Goal: Task Accomplishment & Management: Manage account settings

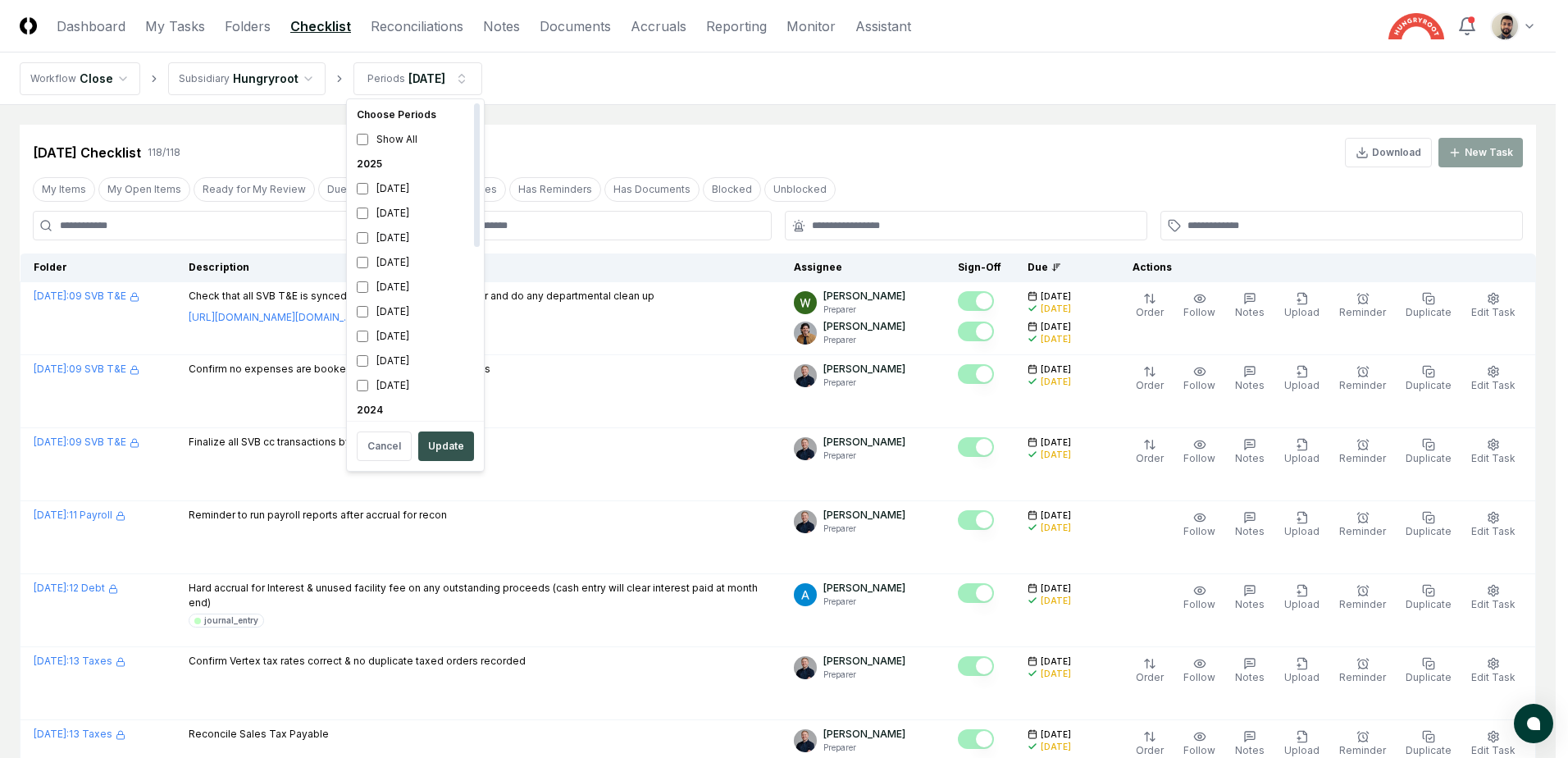
click at [445, 448] on button "Update" at bounding box center [446, 446] width 56 height 30
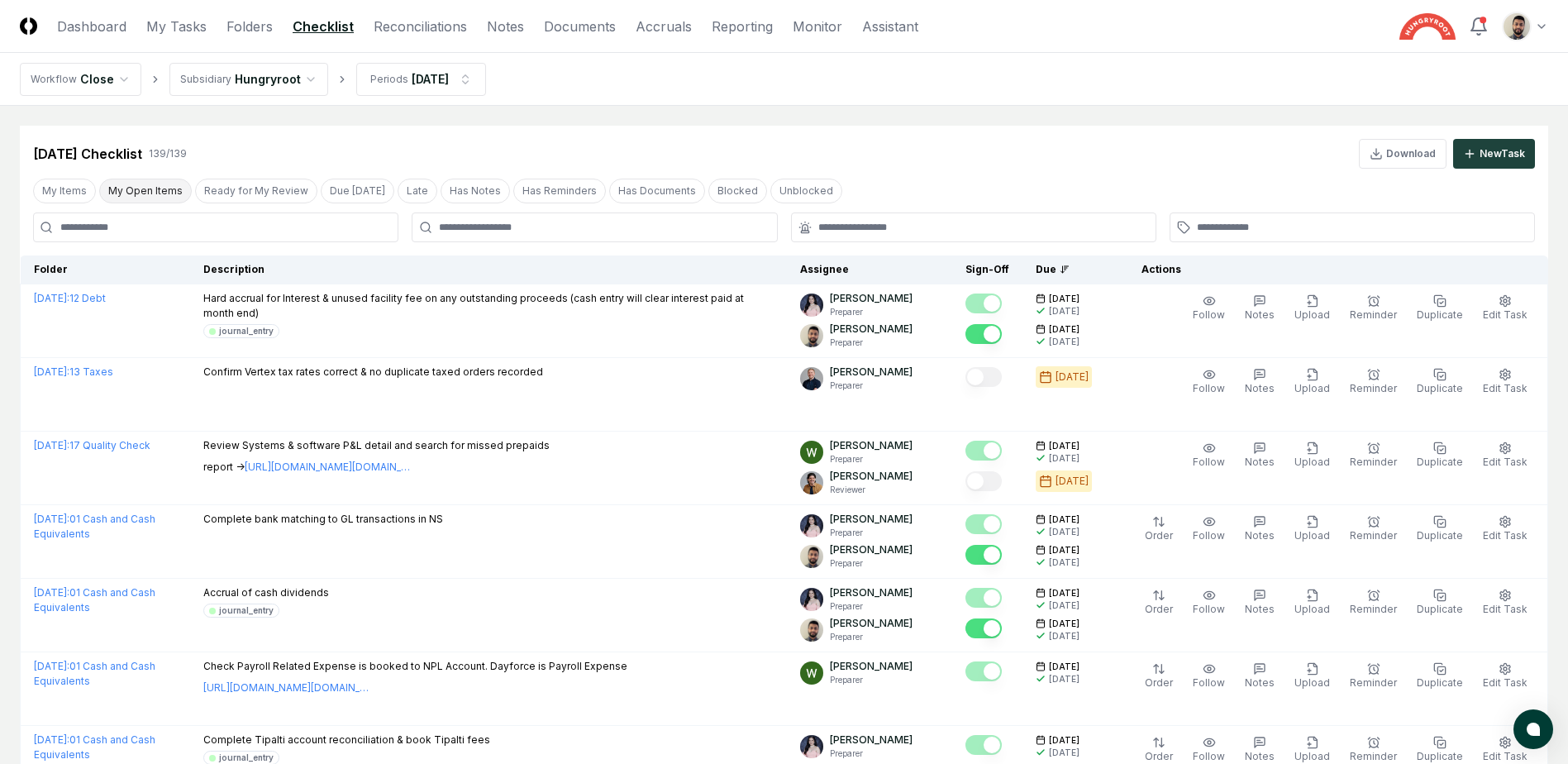
click at [170, 192] on button "My Open Items" at bounding box center [146, 191] width 93 height 25
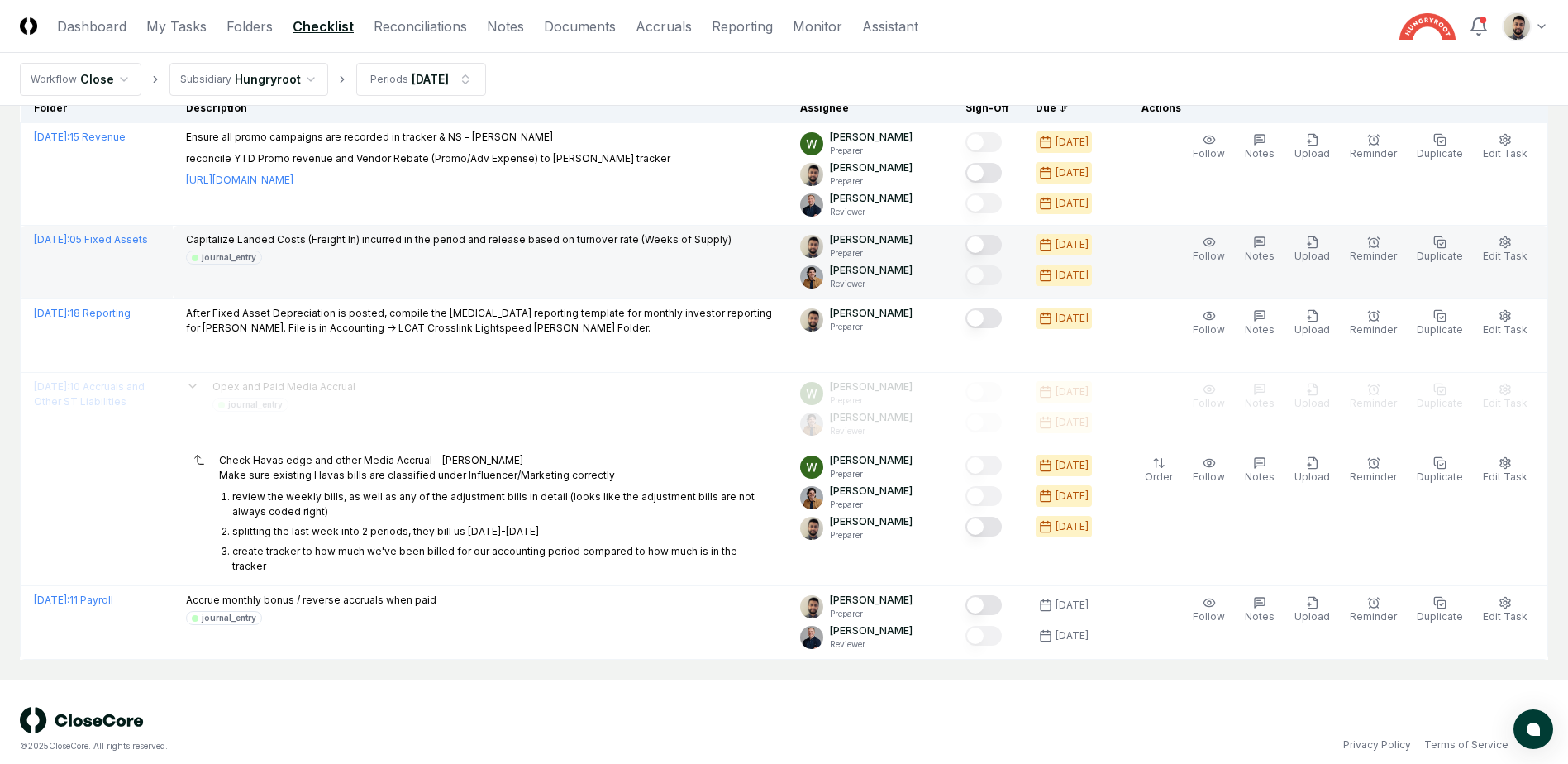
scroll to position [78, 0]
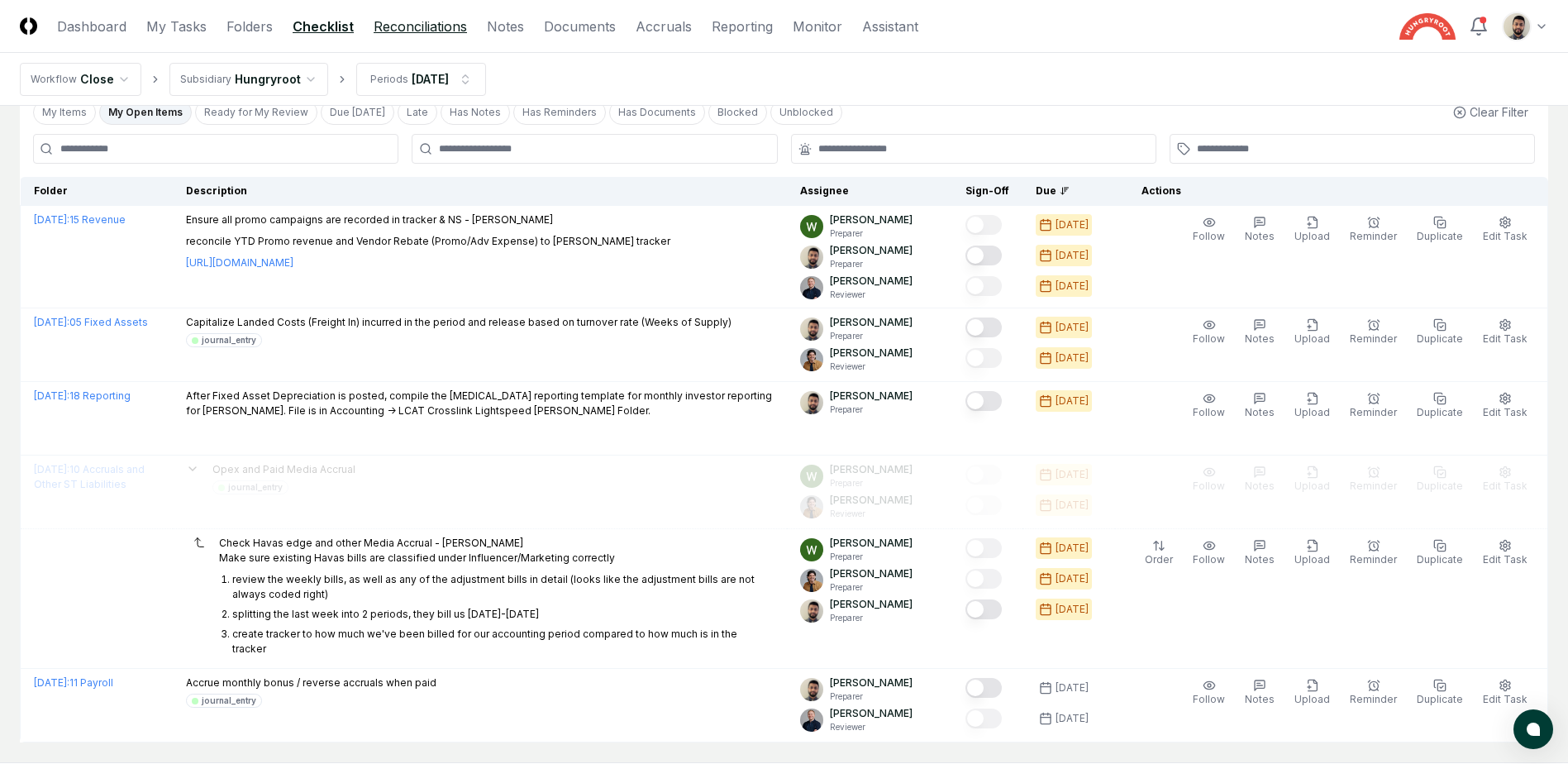
click at [417, 20] on link "Reconciliations" at bounding box center [420, 26] width 94 height 20
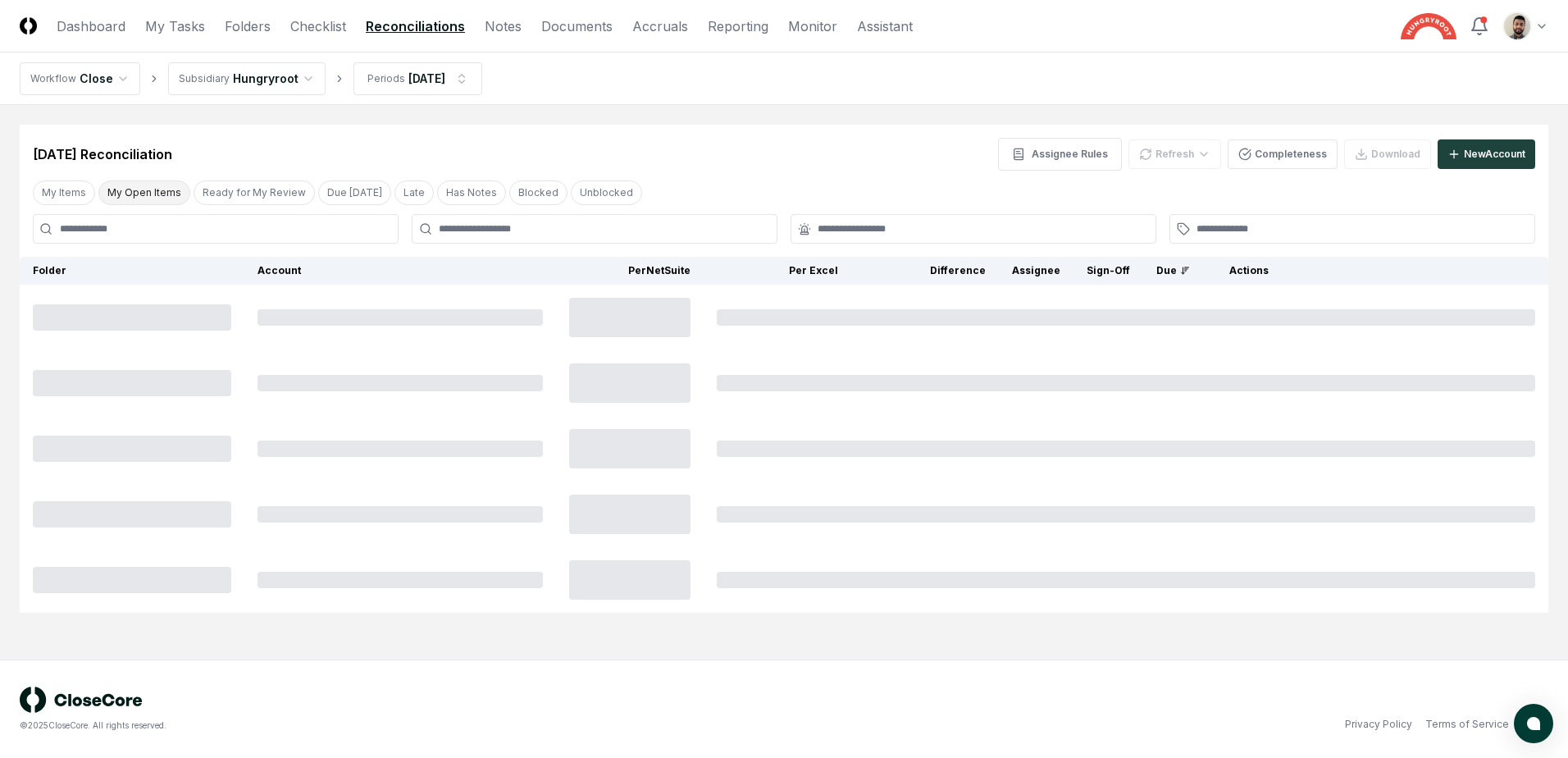
click at [160, 196] on button "My Open Items" at bounding box center [145, 193] width 92 height 25
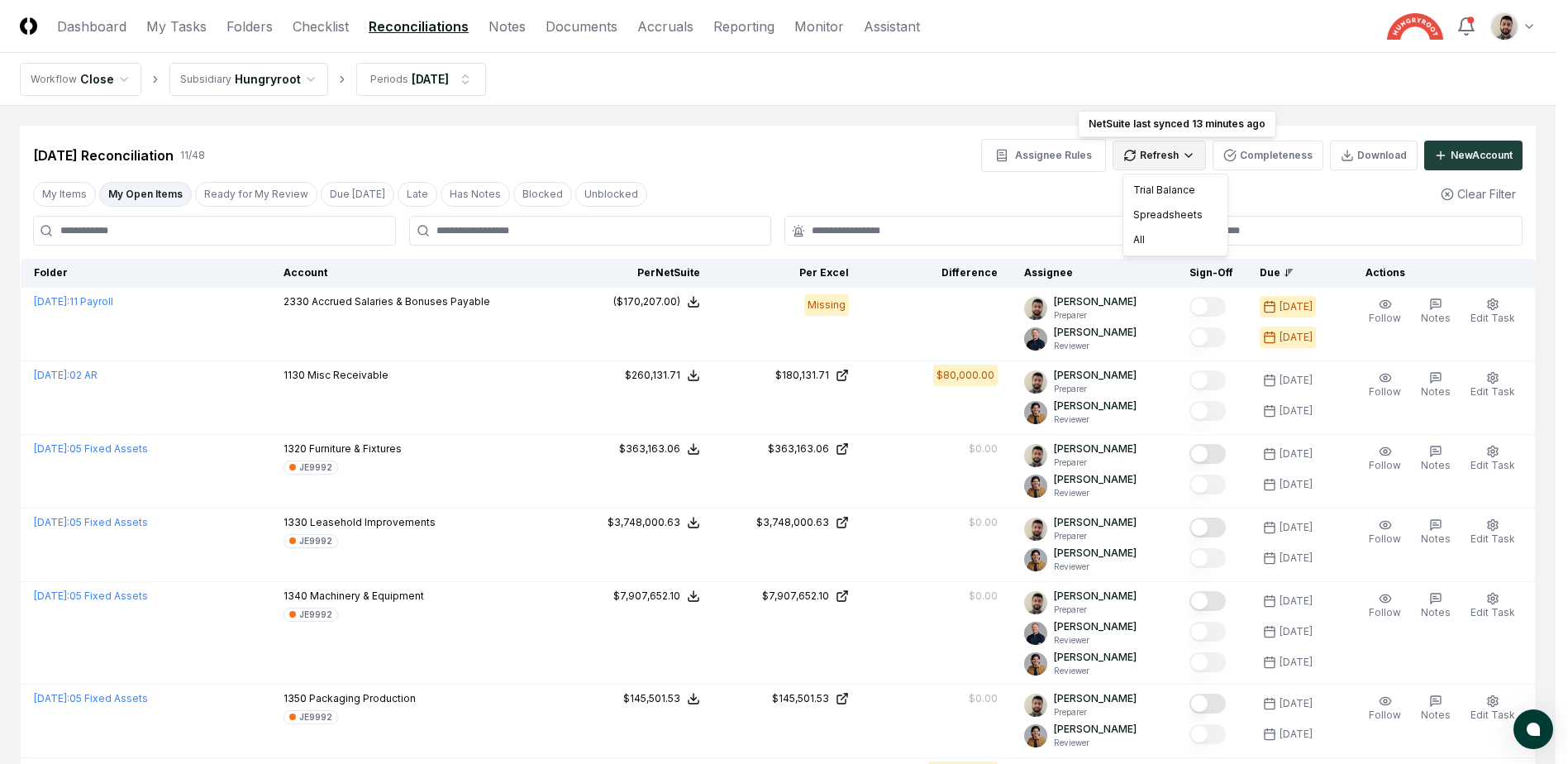
click at [1167, 158] on html "CloseCore Dashboard My Tasks Folders Checklist Reconciliations Notes Documents …" at bounding box center [784, 665] width 1568 height 1332
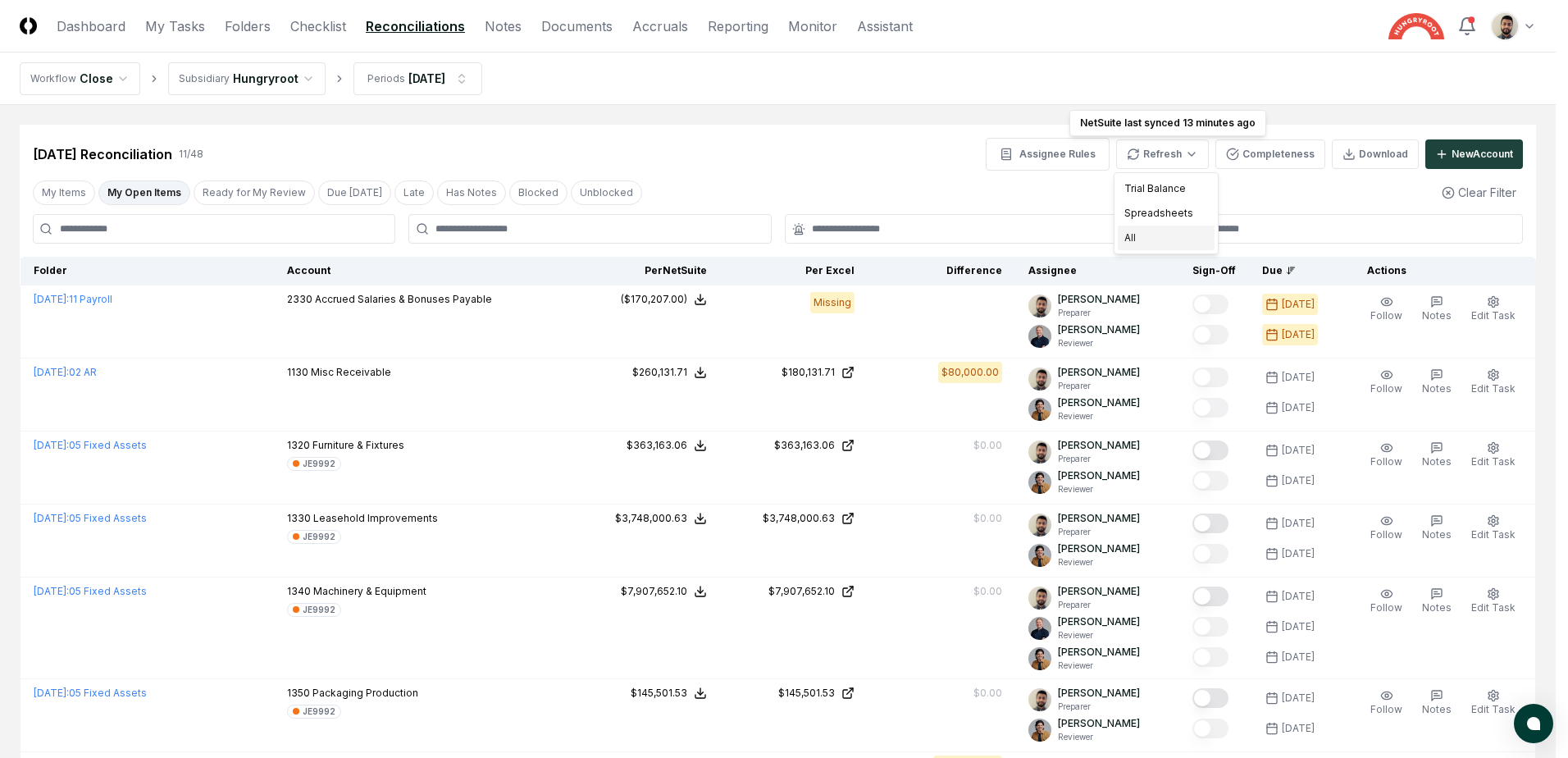
click at [1152, 231] on div "All" at bounding box center [1166, 238] width 97 height 25
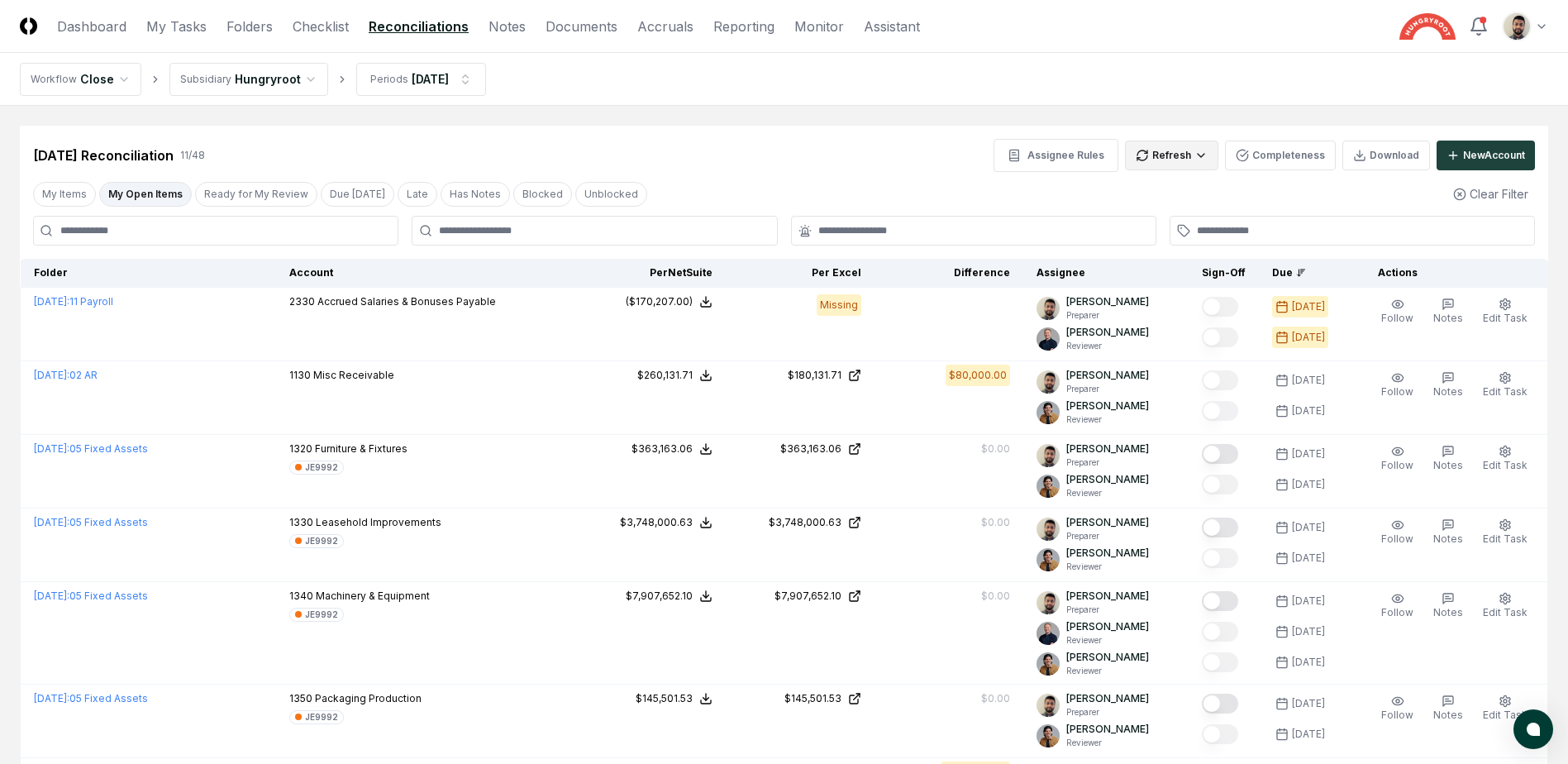
click at [1188, 154] on html "CloseCore Dashboard My Tasks Folders Checklist Reconciliations Notes Documents …" at bounding box center [784, 665] width 1568 height 1332
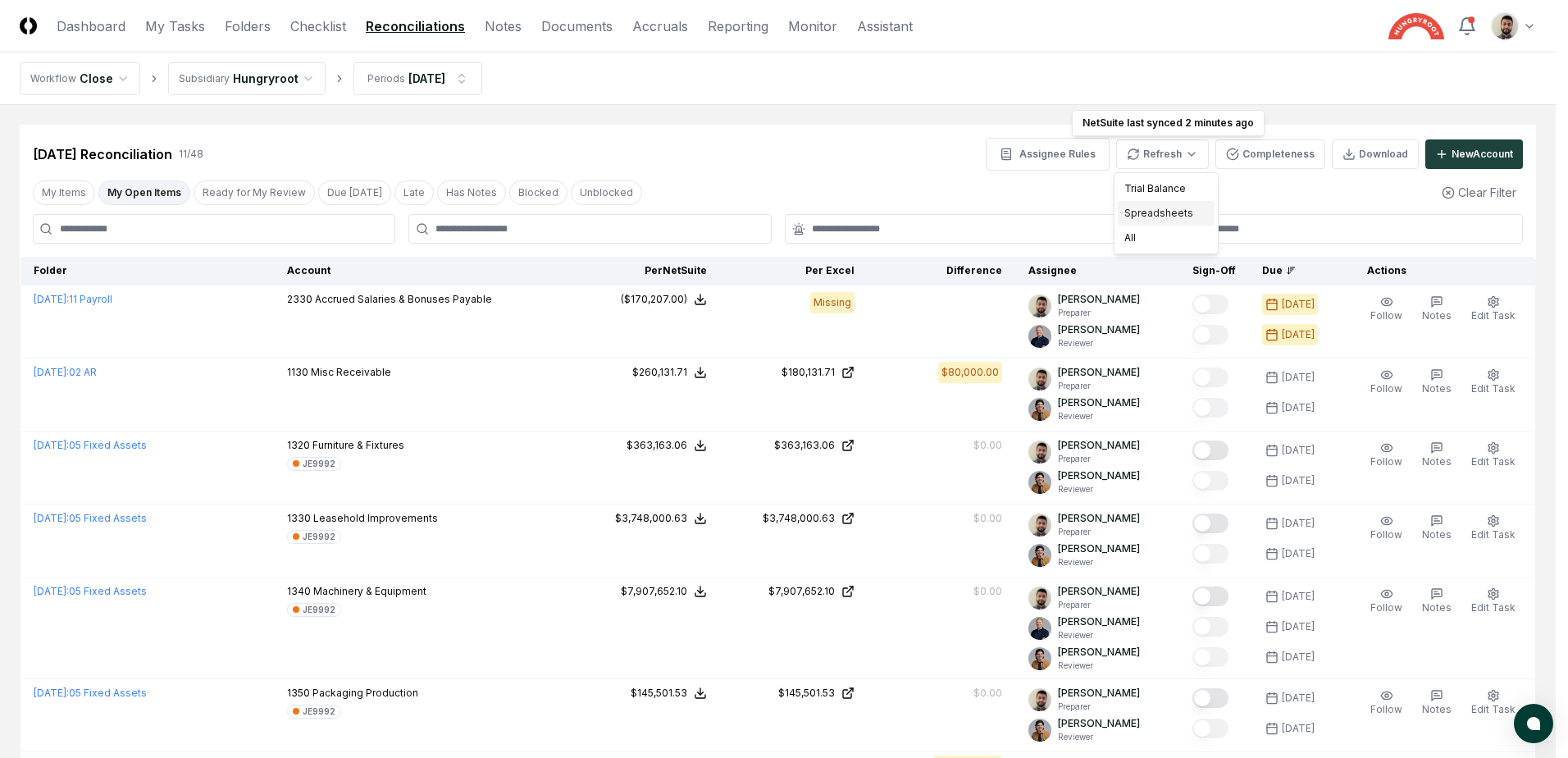
click at [1167, 214] on div "Spreadsheets" at bounding box center [1166, 214] width 97 height 25
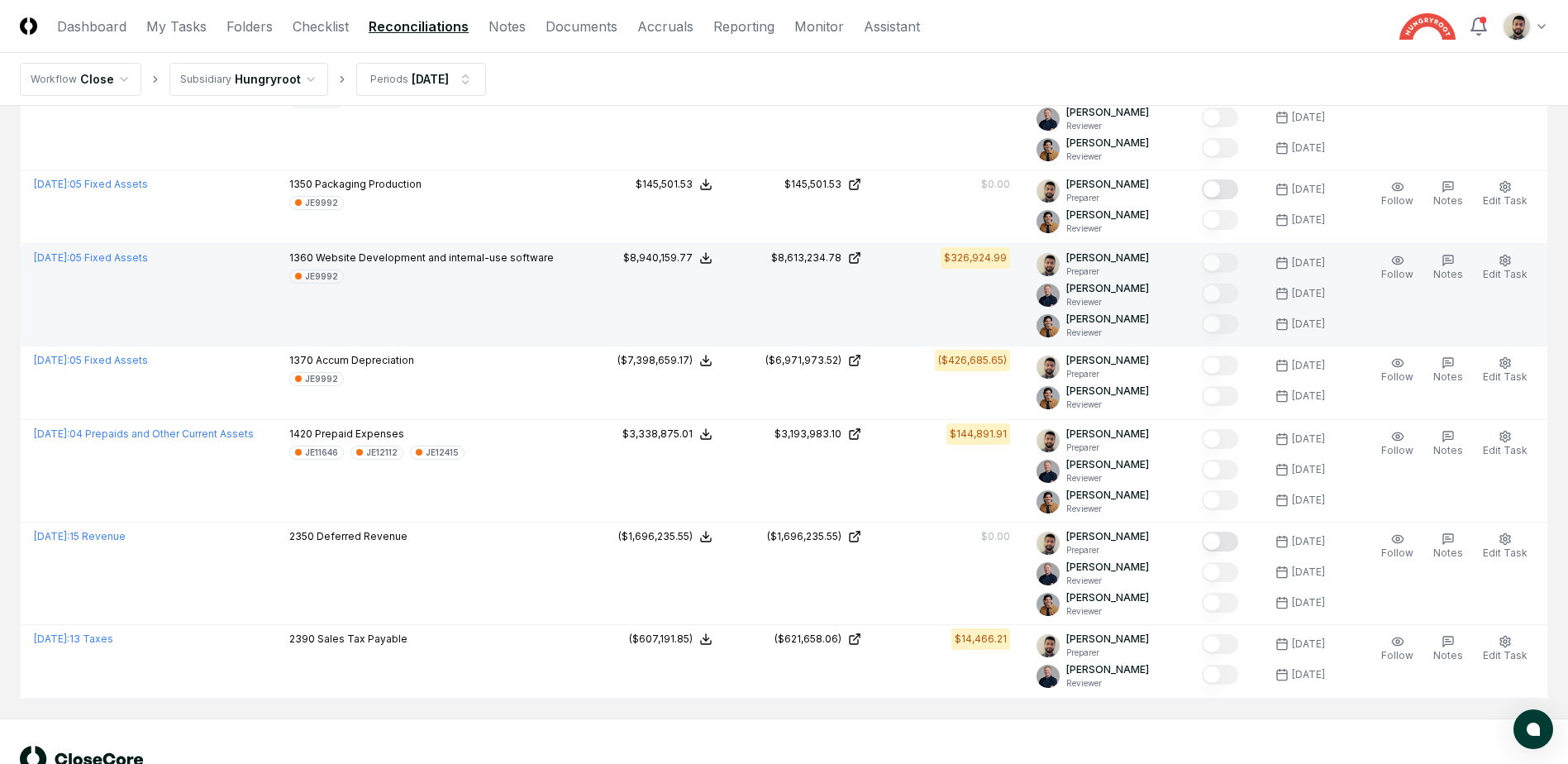
scroll to position [486, 0]
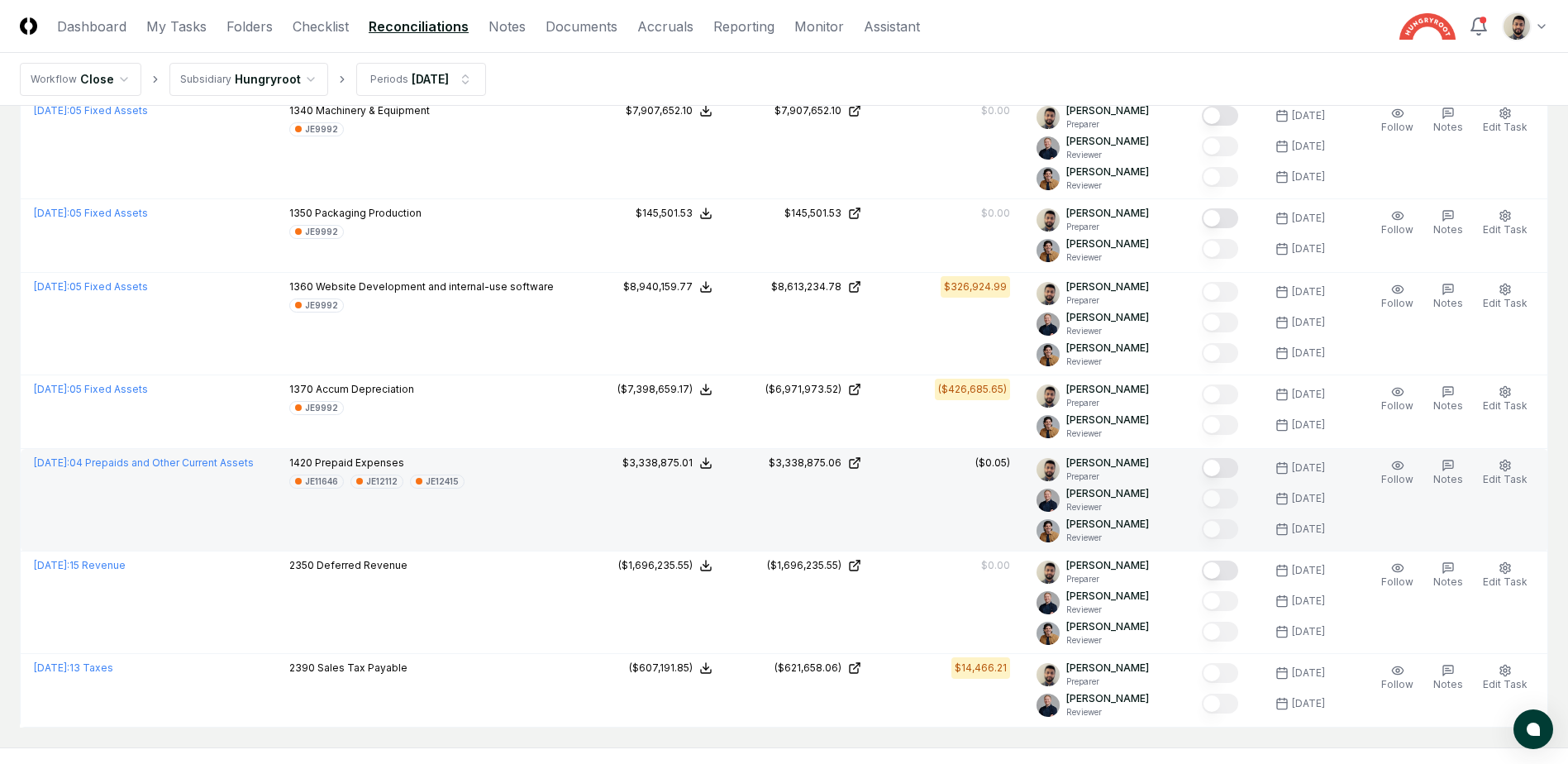
click at [1231, 467] on button "Mark complete" at bounding box center [1220, 467] width 37 height 20
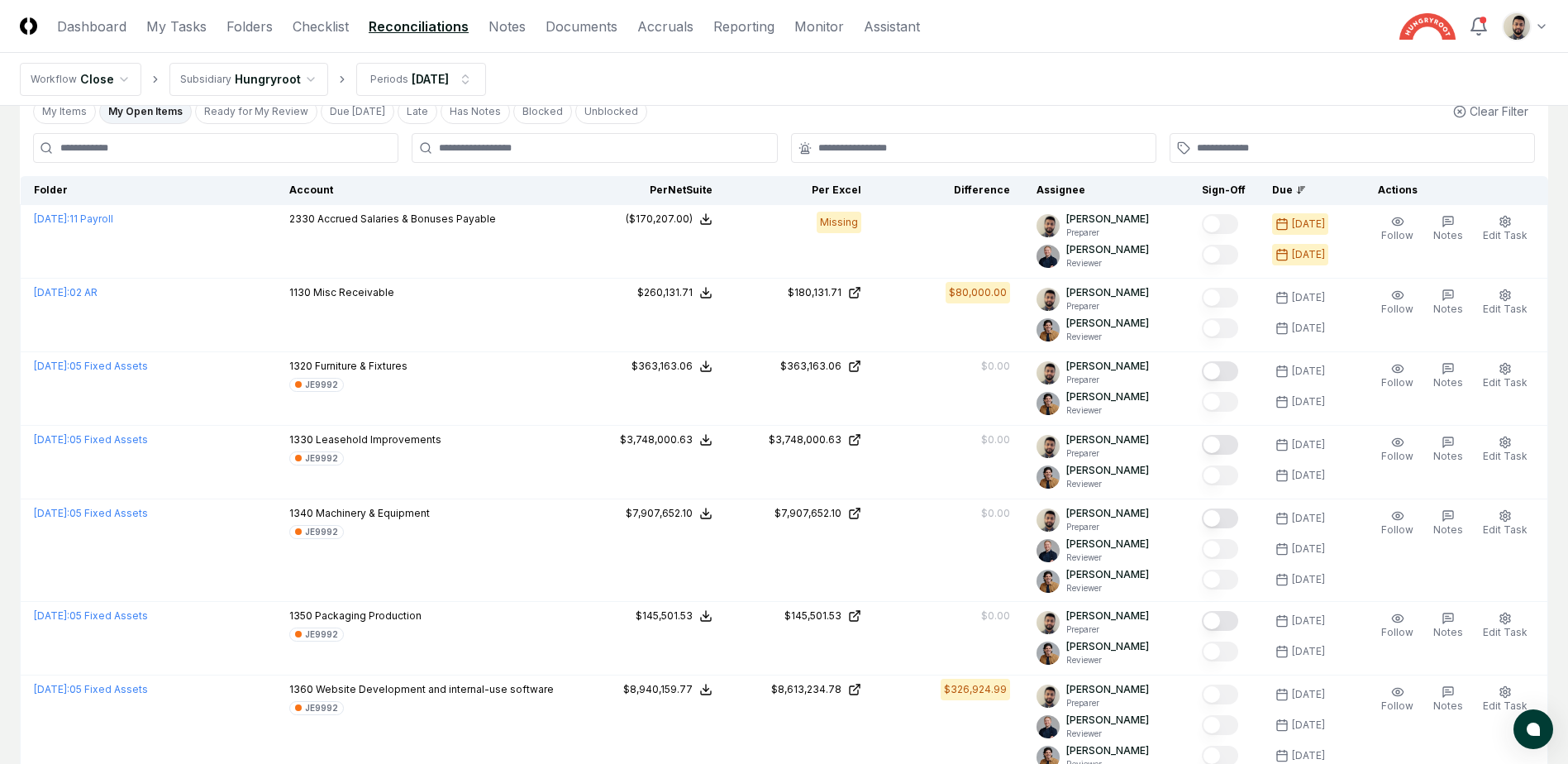
scroll to position [0, 0]
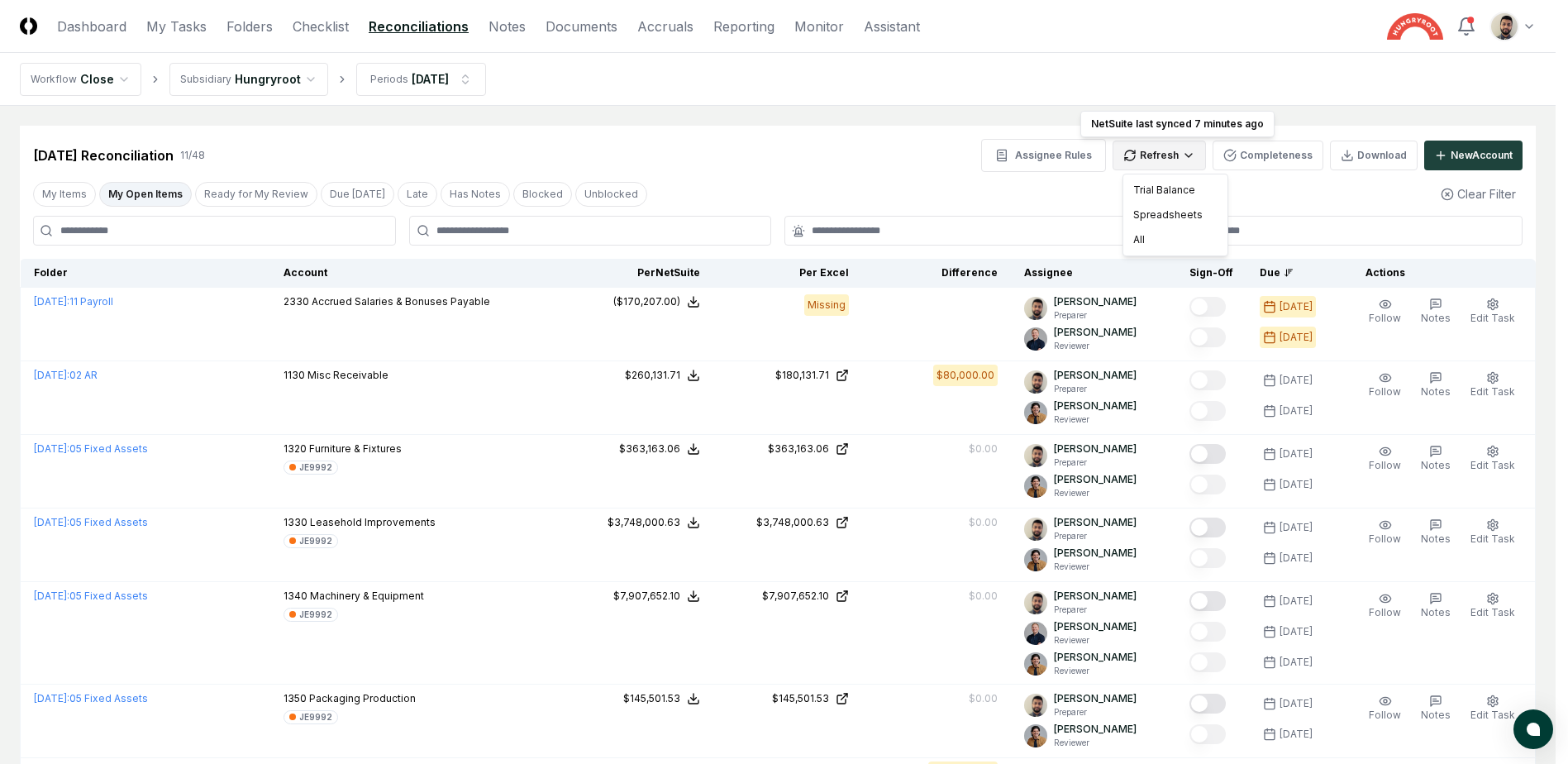
click at [1194, 161] on html "CloseCore Dashboard My Tasks Folders Checklist Reconciliations Notes Documents …" at bounding box center [784, 665] width 1568 height 1332
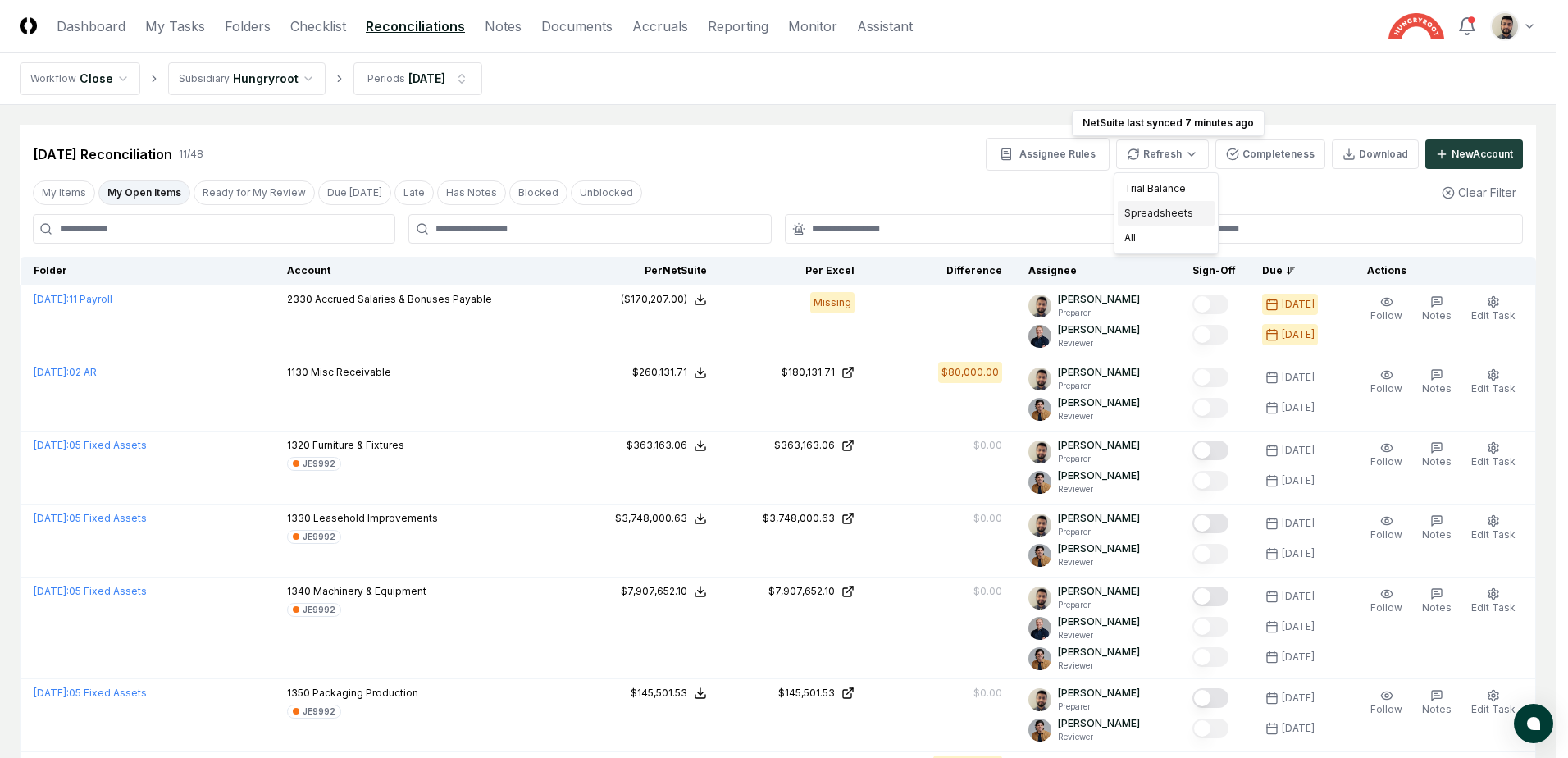
click at [1159, 216] on div "Spreadsheets" at bounding box center [1166, 214] width 97 height 25
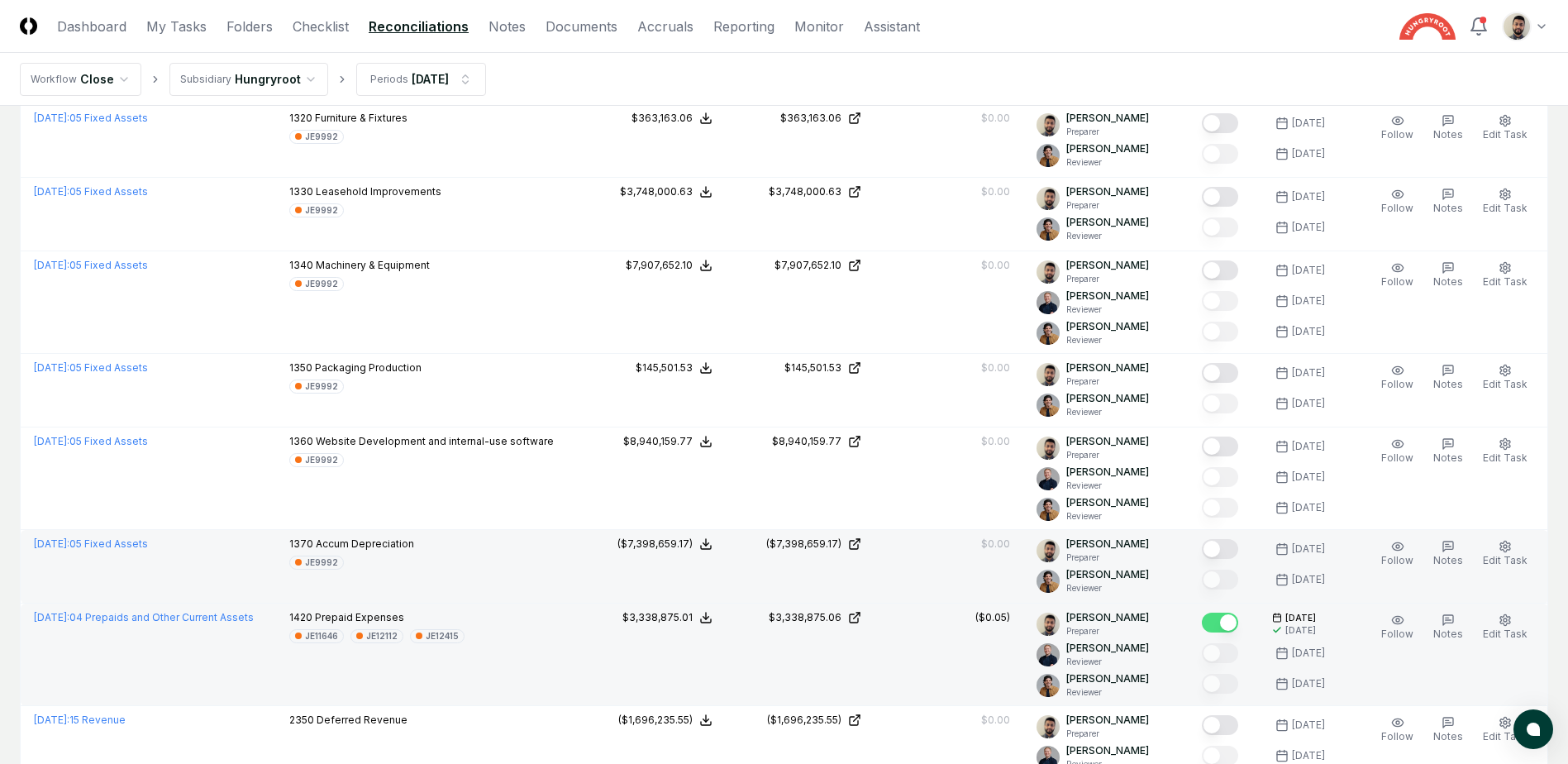
scroll to position [83, 0]
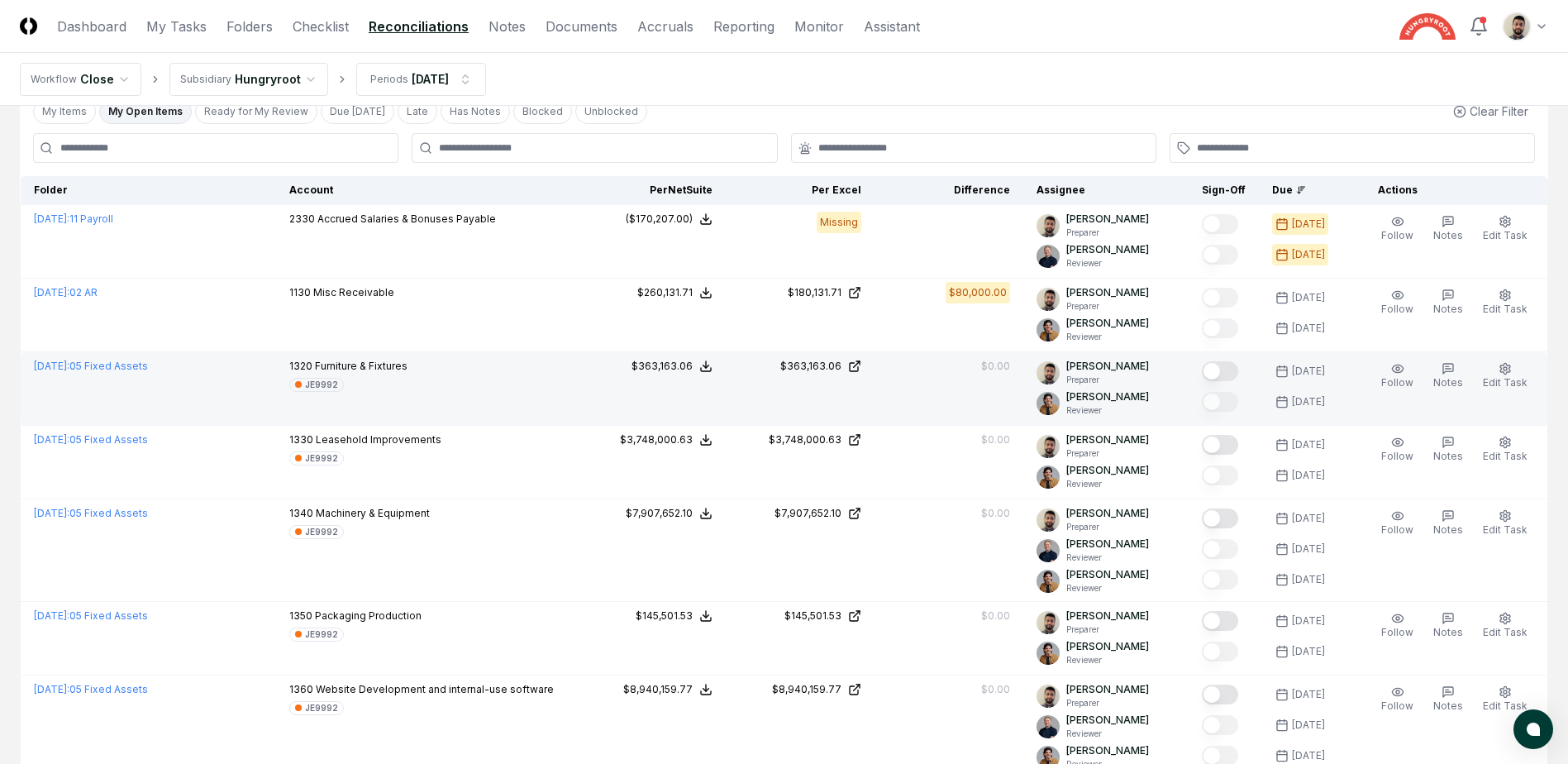
click at [1238, 370] on button "Mark complete" at bounding box center [1220, 371] width 37 height 20
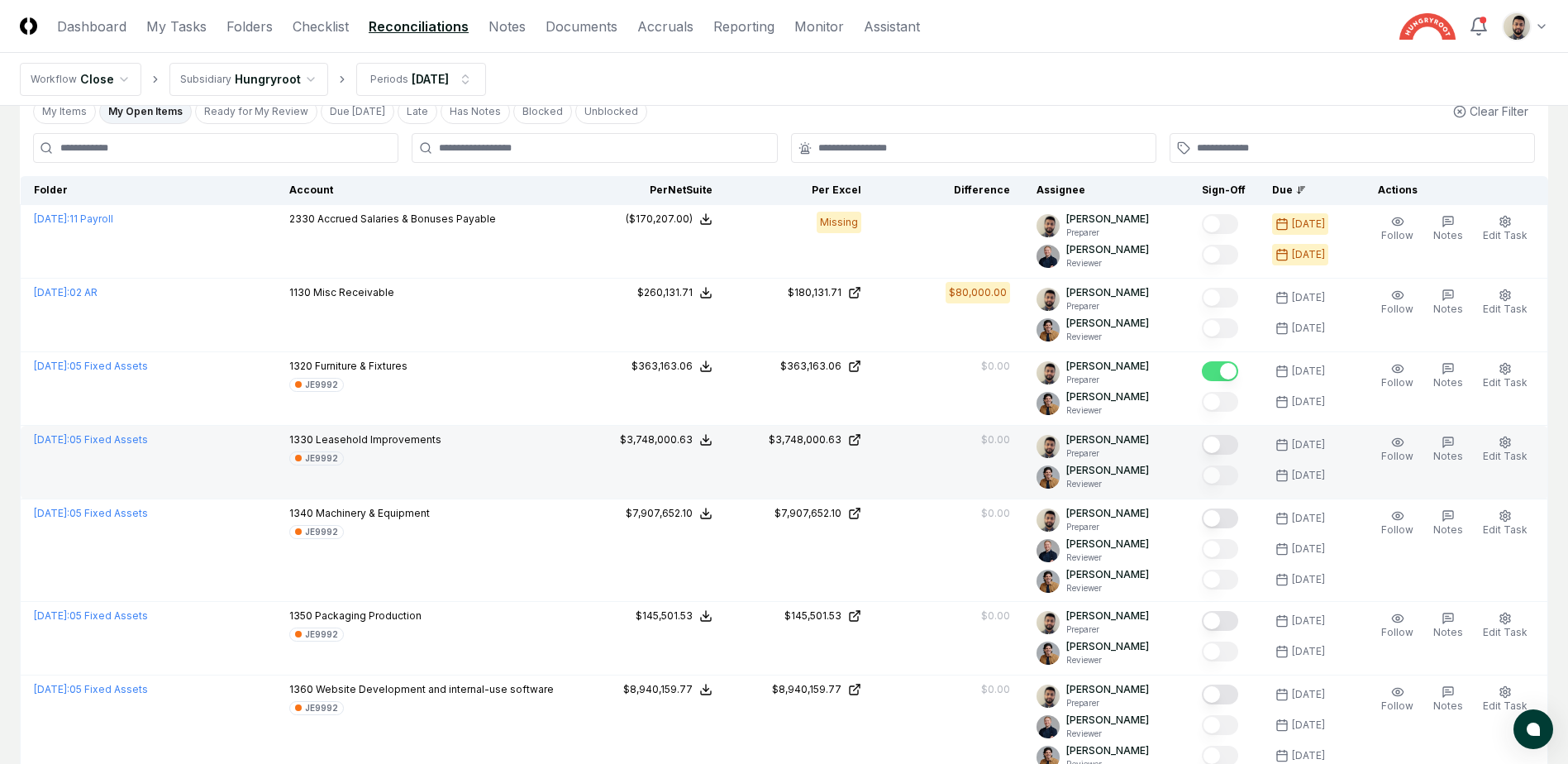
click at [1238, 447] on button "Mark complete" at bounding box center [1220, 444] width 37 height 20
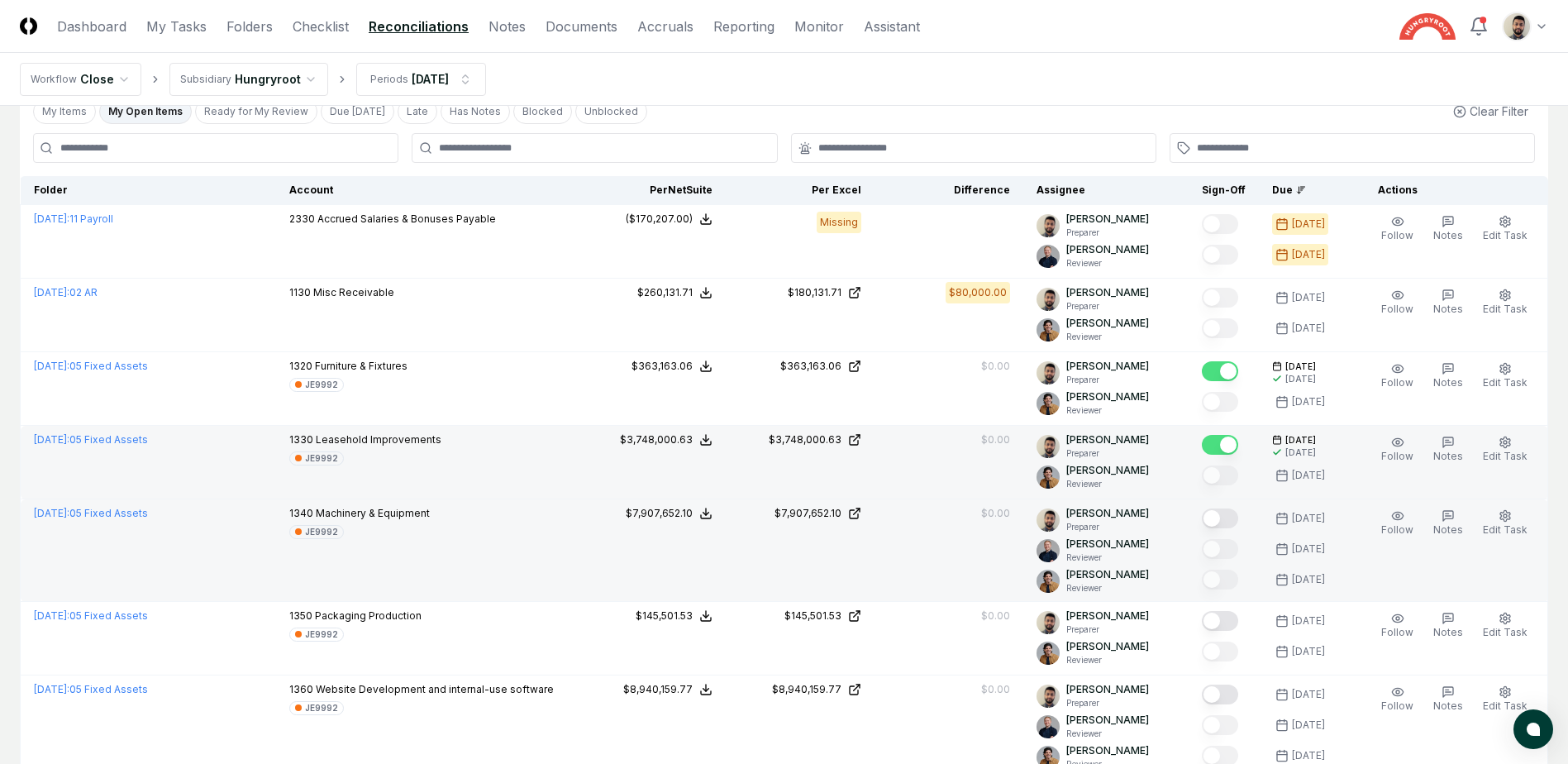
click at [1238, 513] on button "Mark complete" at bounding box center [1220, 519] width 37 height 20
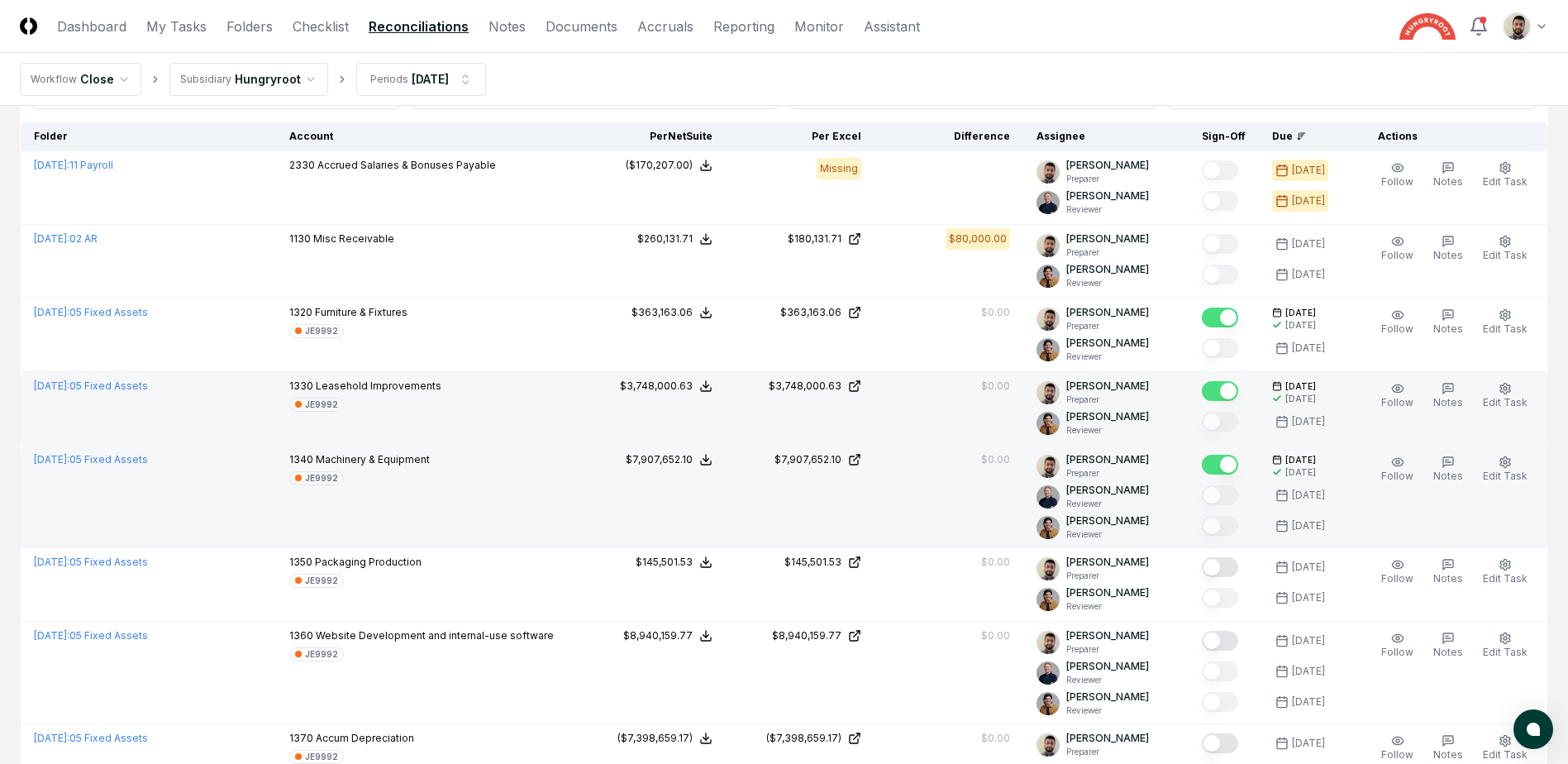
scroll to position [165, 0]
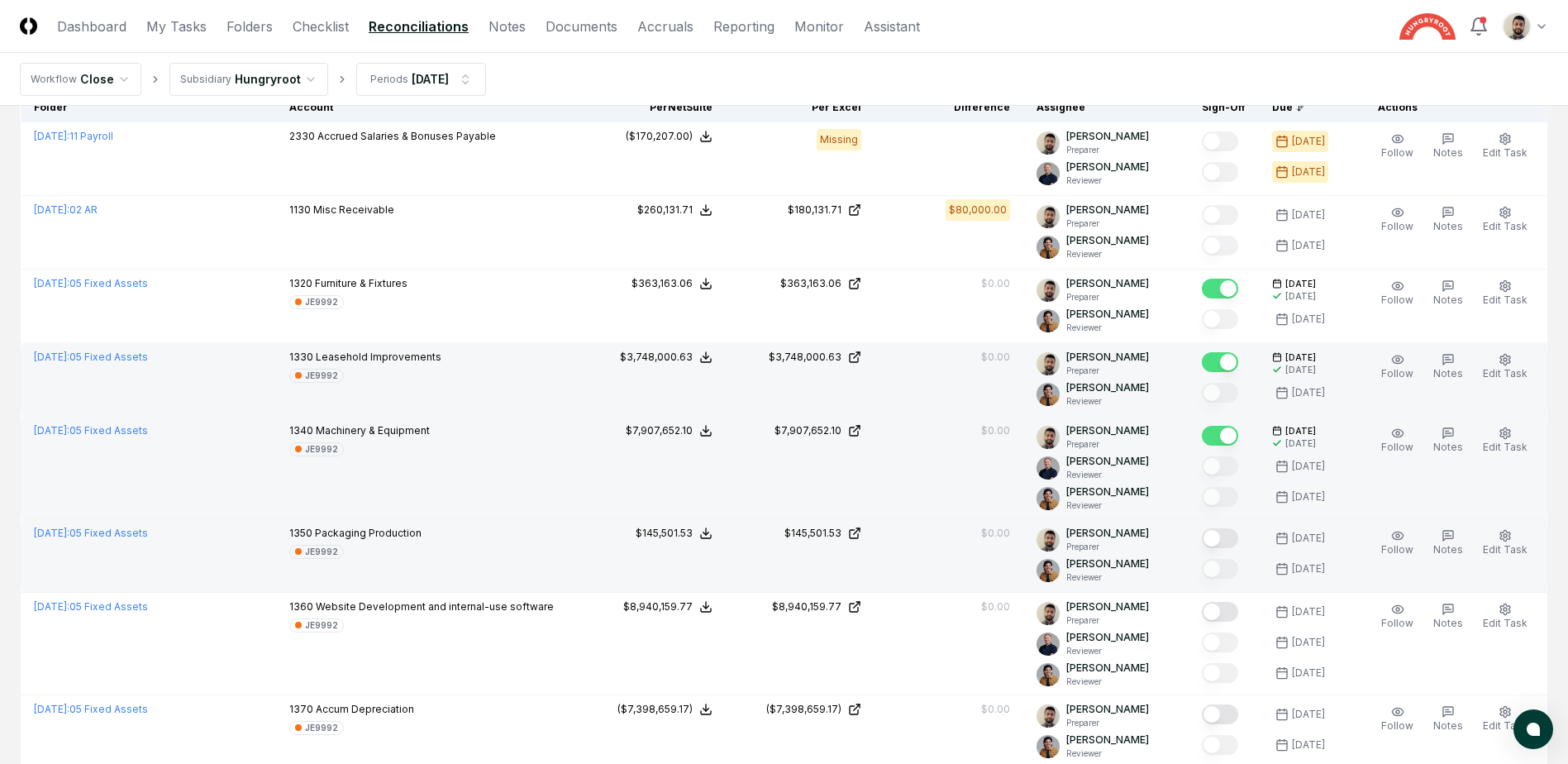
click at [1238, 536] on button "Mark complete" at bounding box center [1220, 538] width 37 height 20
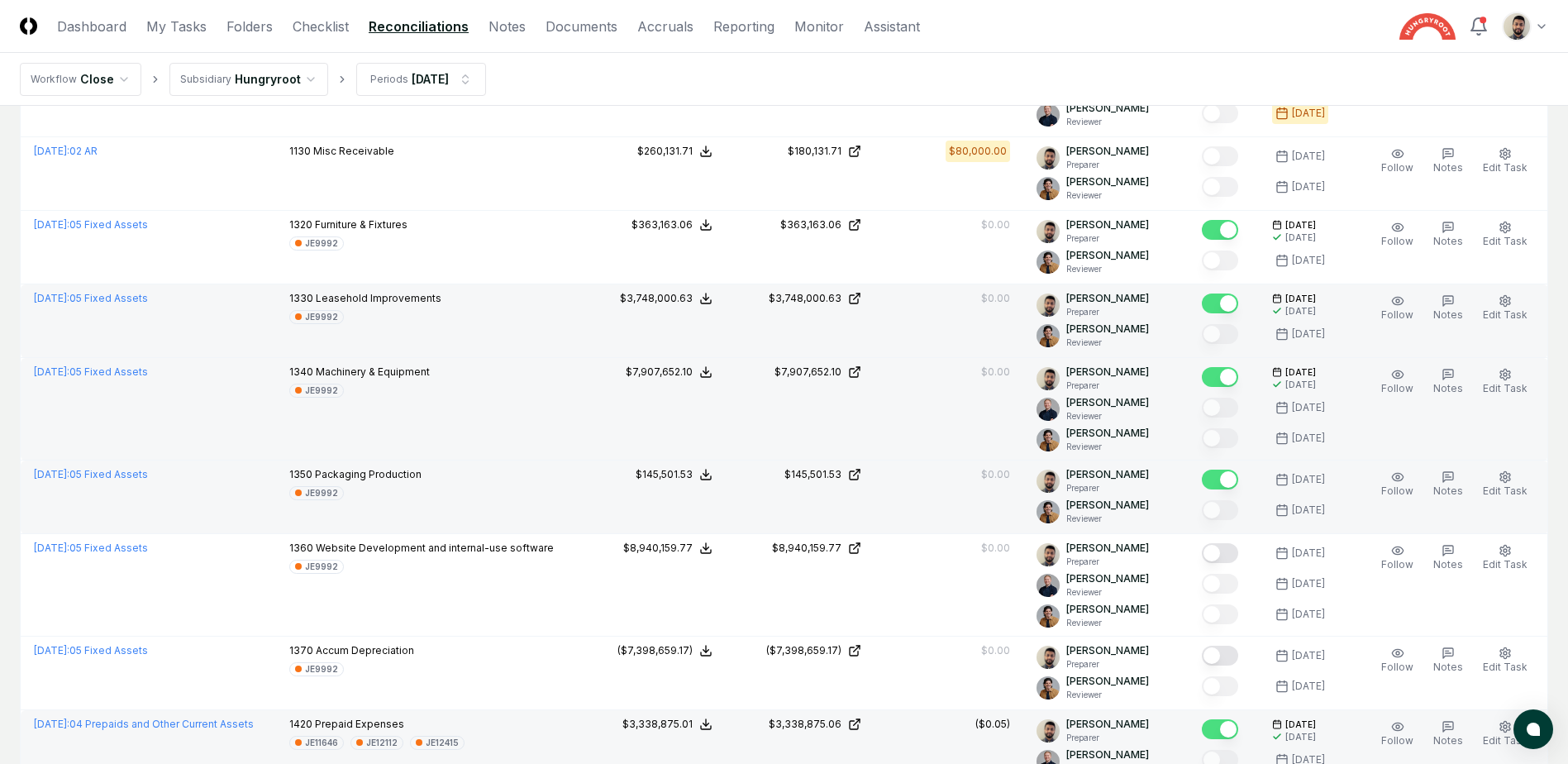
scroll to position [330, 0]
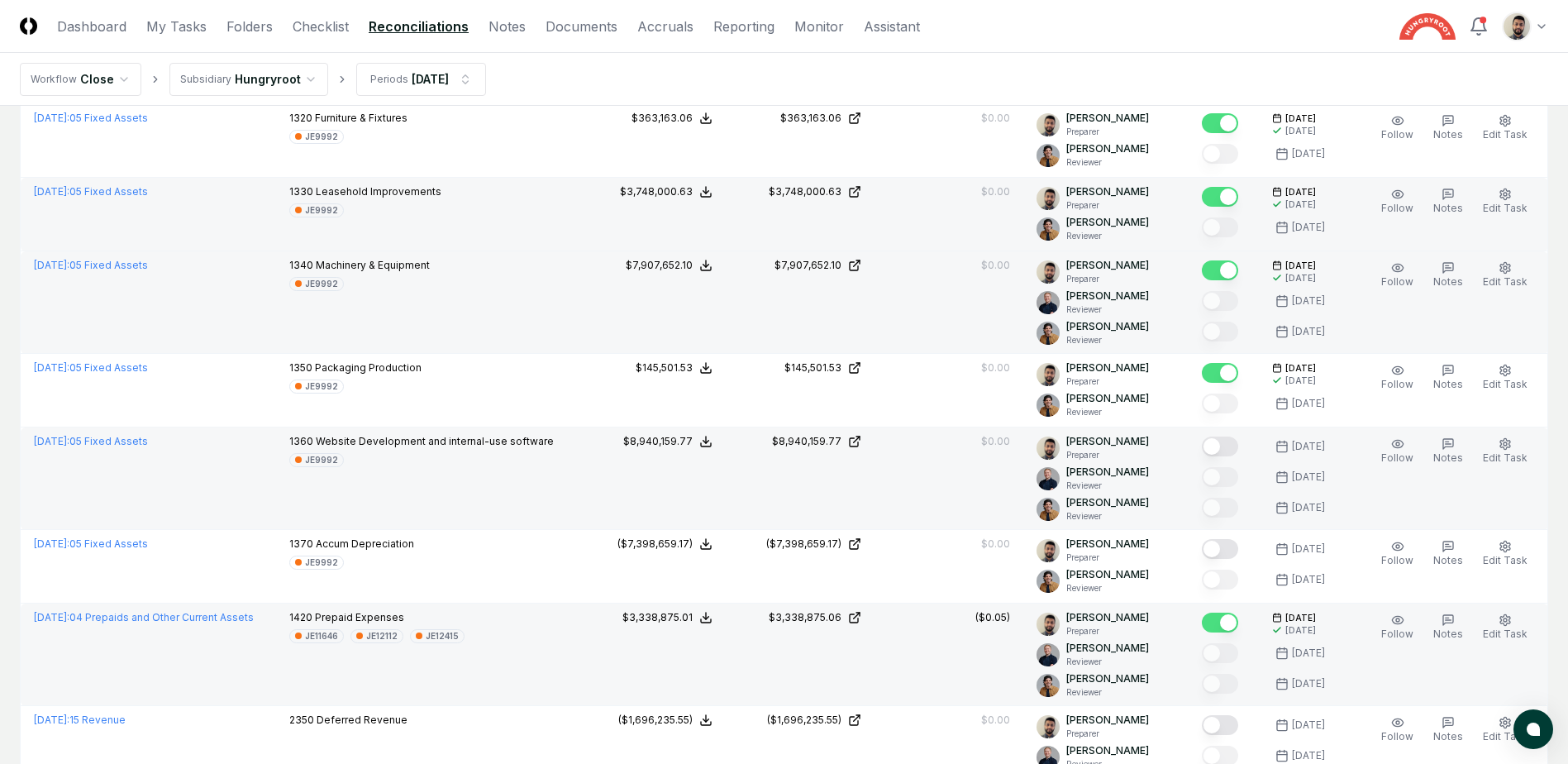
click at [1235, 447] on button "Mark complete" at bounding box center [1220, 446] width 37 height 20
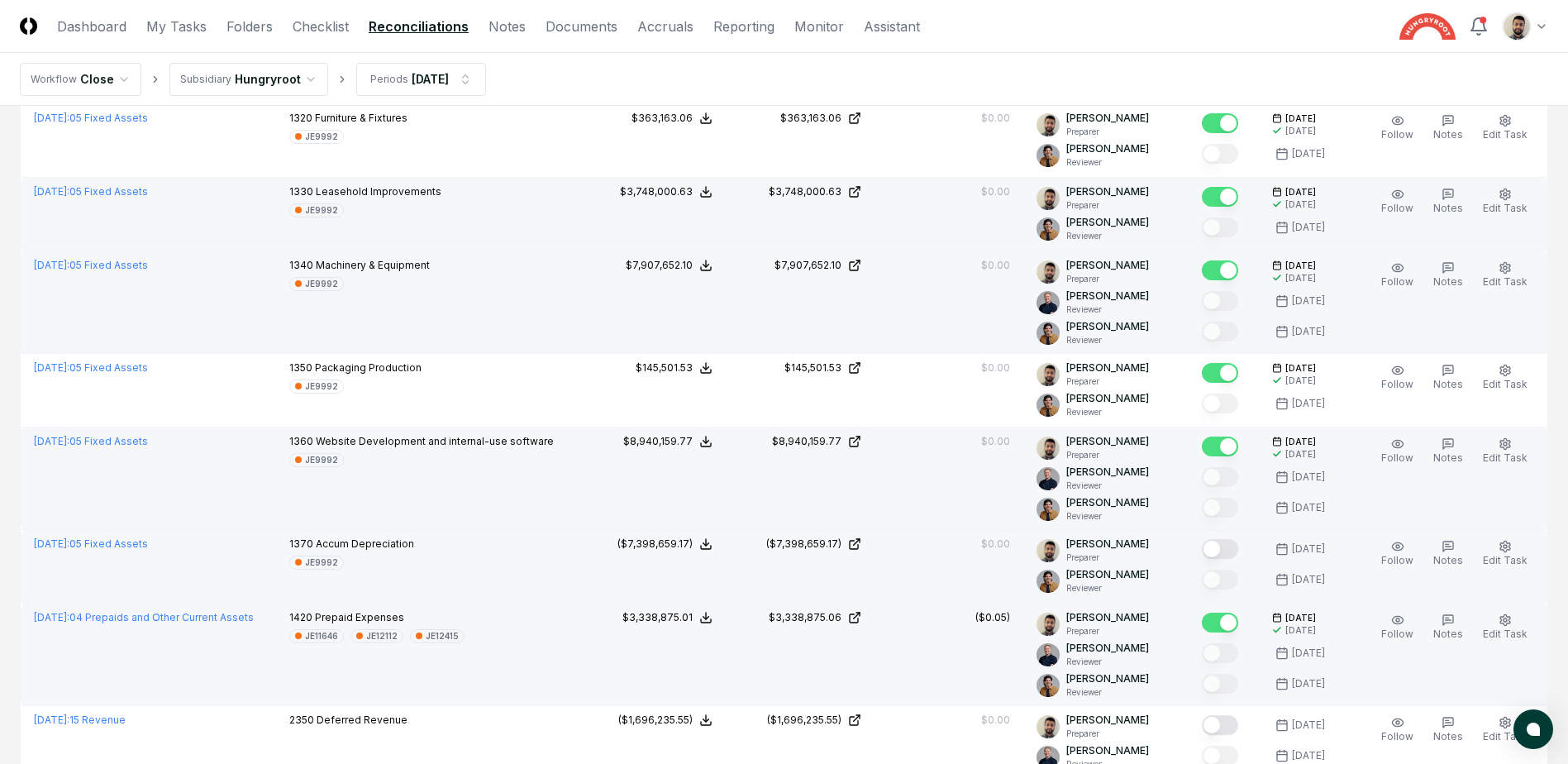
click at [1233, 552] on button "Mark complete" at bounding box center [1220, 549] width 37 height 20
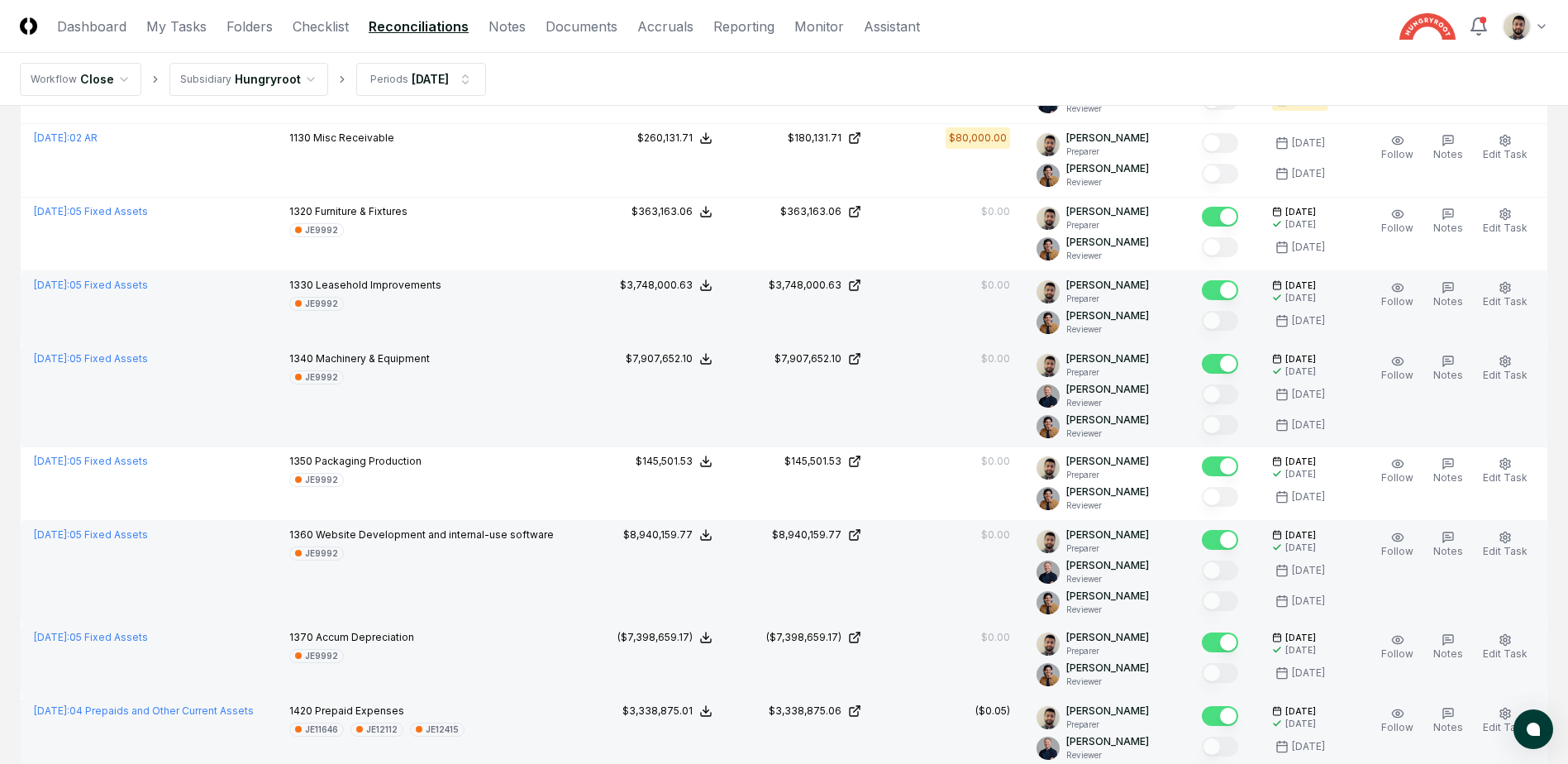
scroll to position [0, 0]
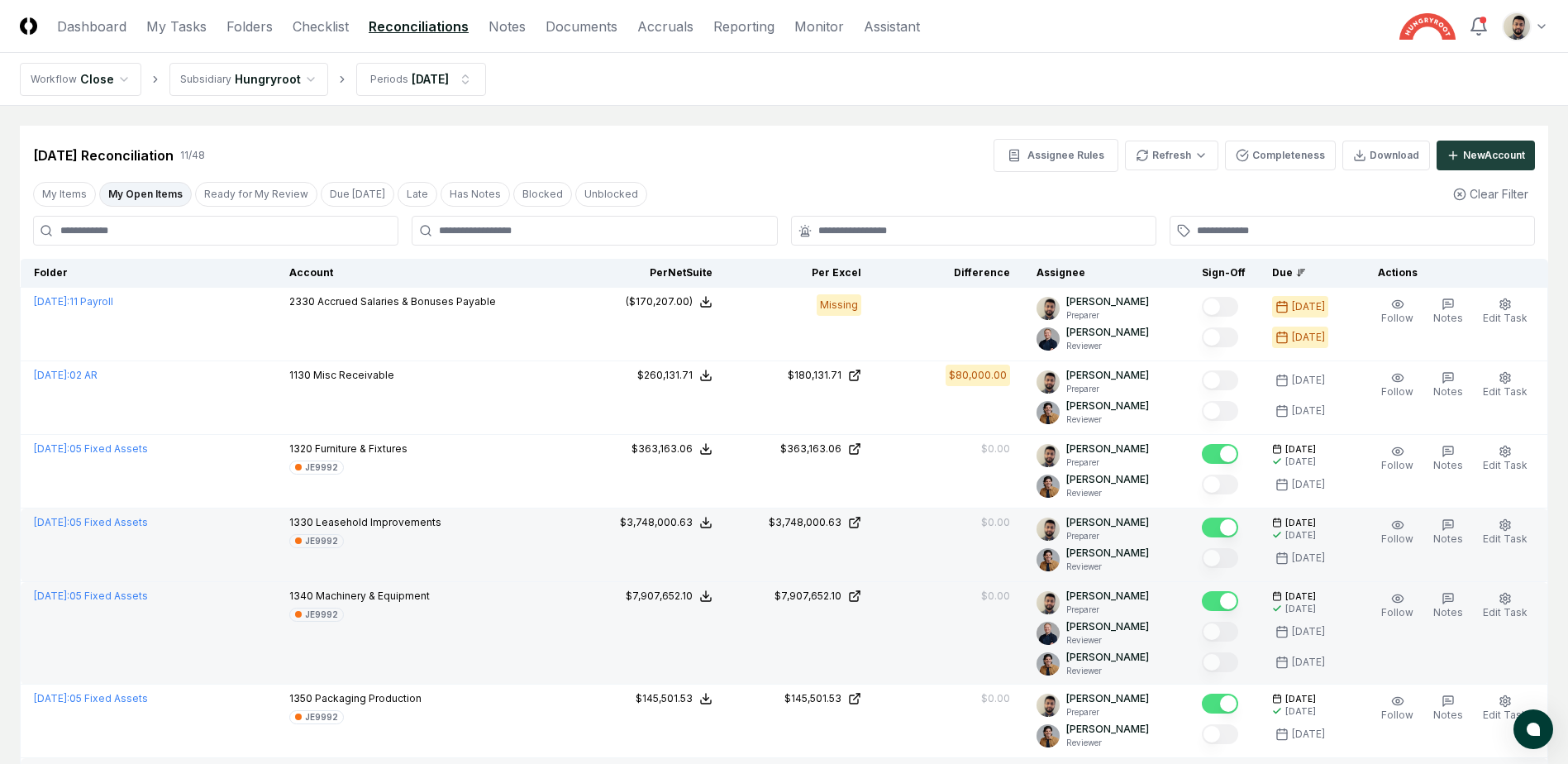
click at [140, 191] on button "My Open Items" at bounding box center [146, 194] width 93 height 25
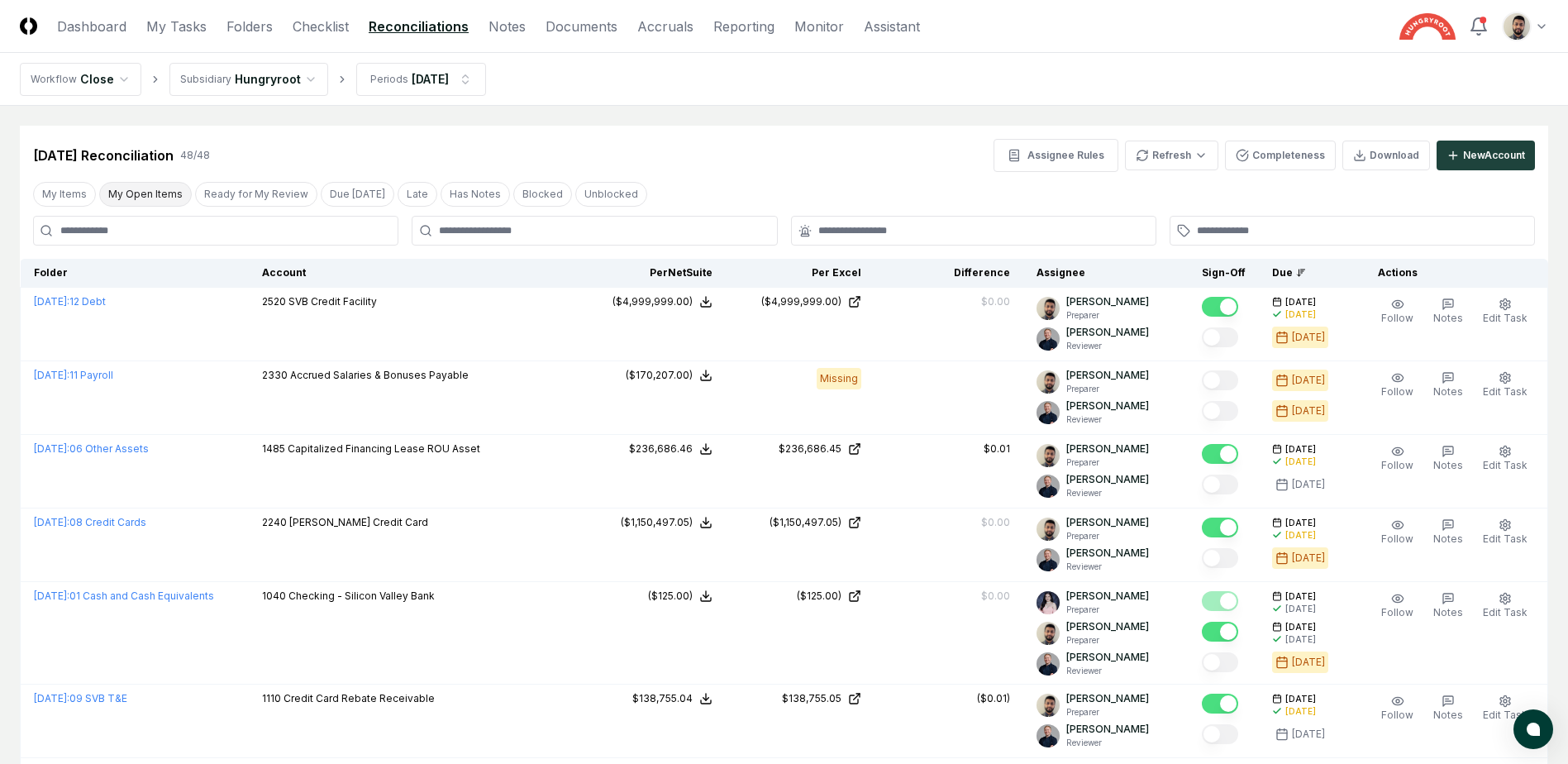
click at [147, 203] on button "My Open Items" at bounding box center [146, 194] width 93 height 25
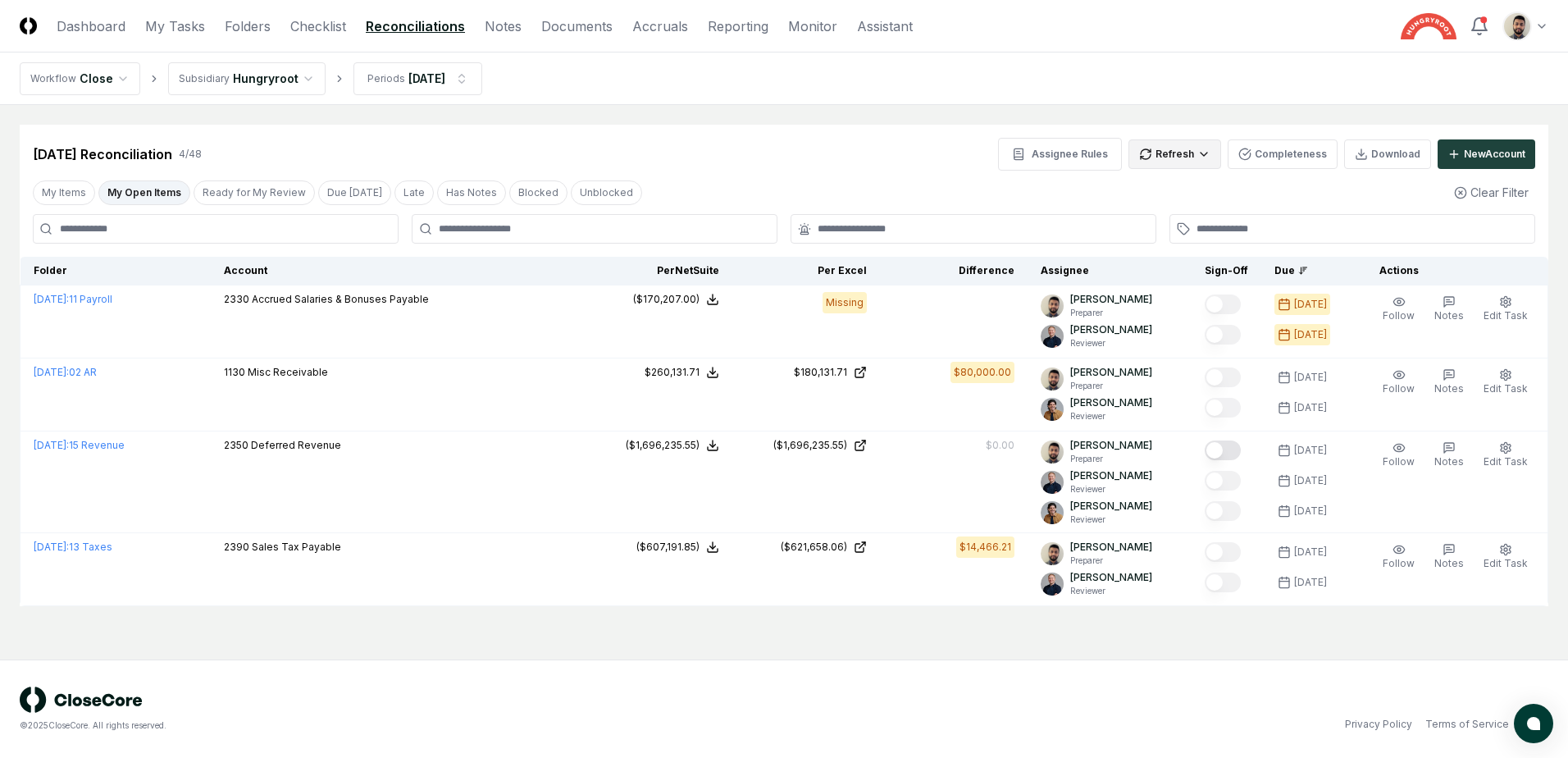
click at [1184, 160] on html "CloseCore Dashboard My Tasks Folders Checklist Reconciliations Notes Documents …" at bounding box center [784, 379] width 1568 height 758
click at [1173, 208] on div "Spreadsheets" at bounding box center [1178, 214] width 97 height 25
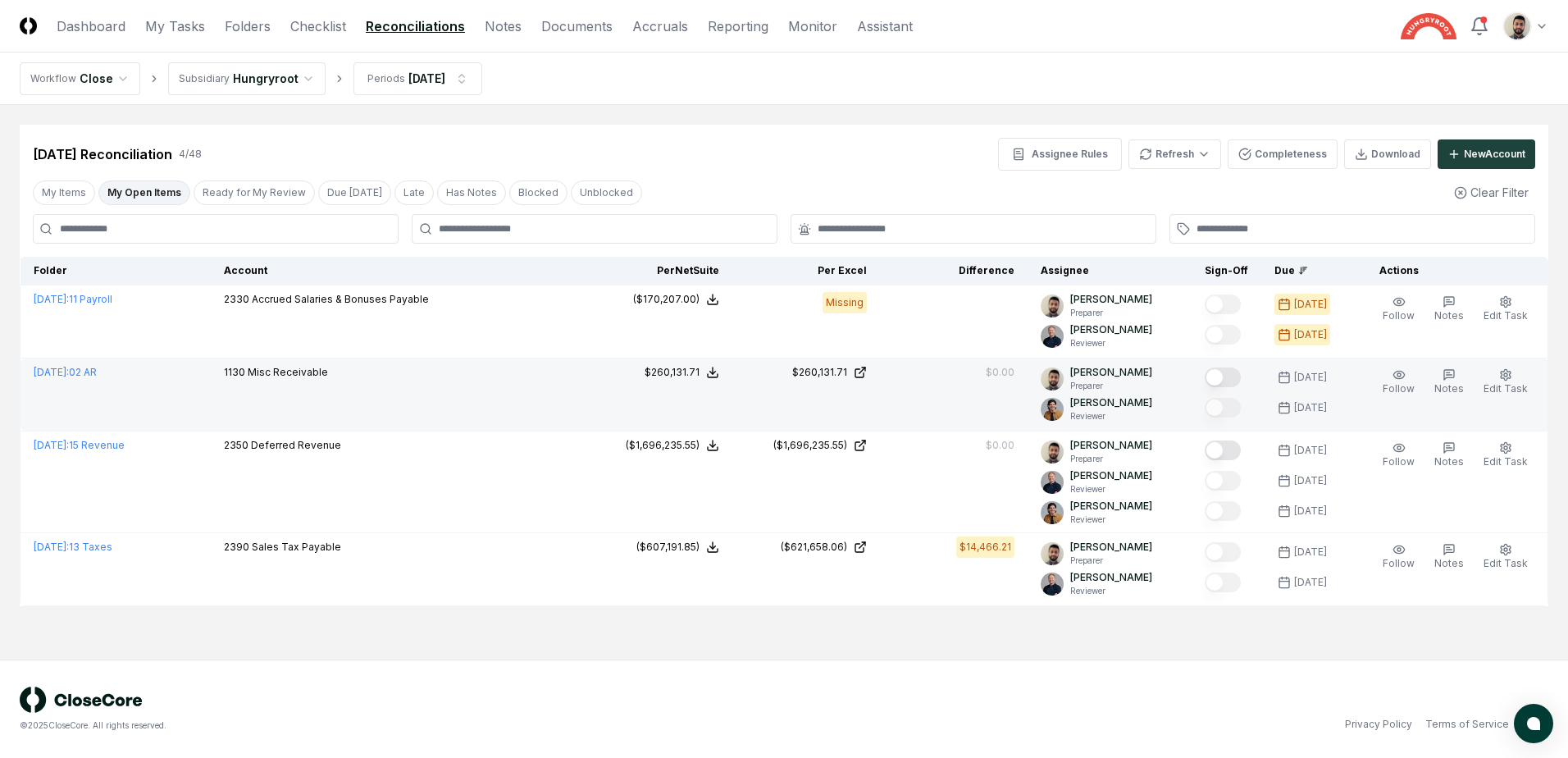
click at [1237, 370] on button "Mark complete" at bounding box center [1223, 378] width 36 height 20
click at [154, 194] on button "My Open Items" at bounding box center [145, 193] width 92 height 25
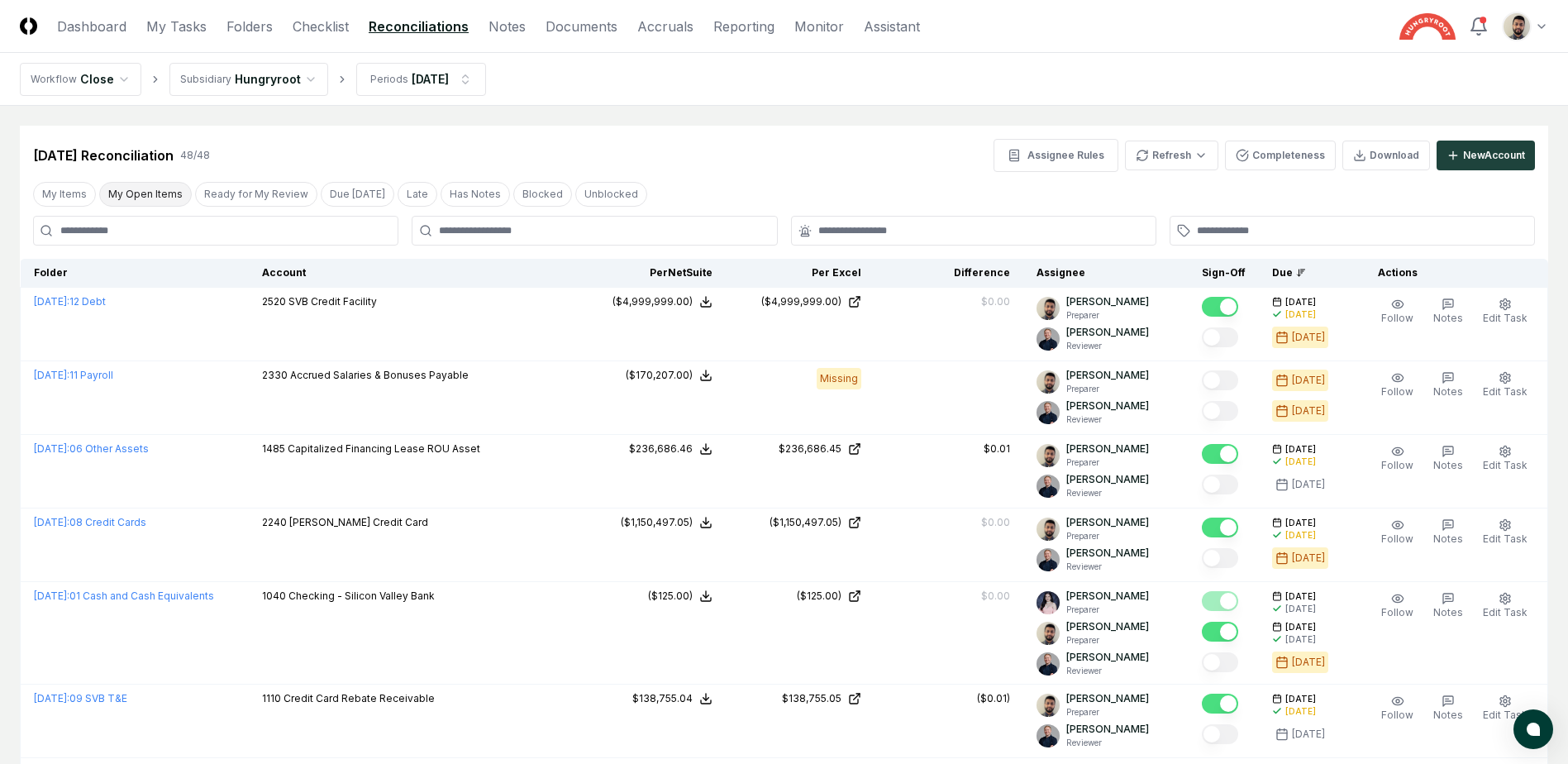
click at [155, 195] on button "My Open Items" at bounding box center [146, 194] width 93 height 25
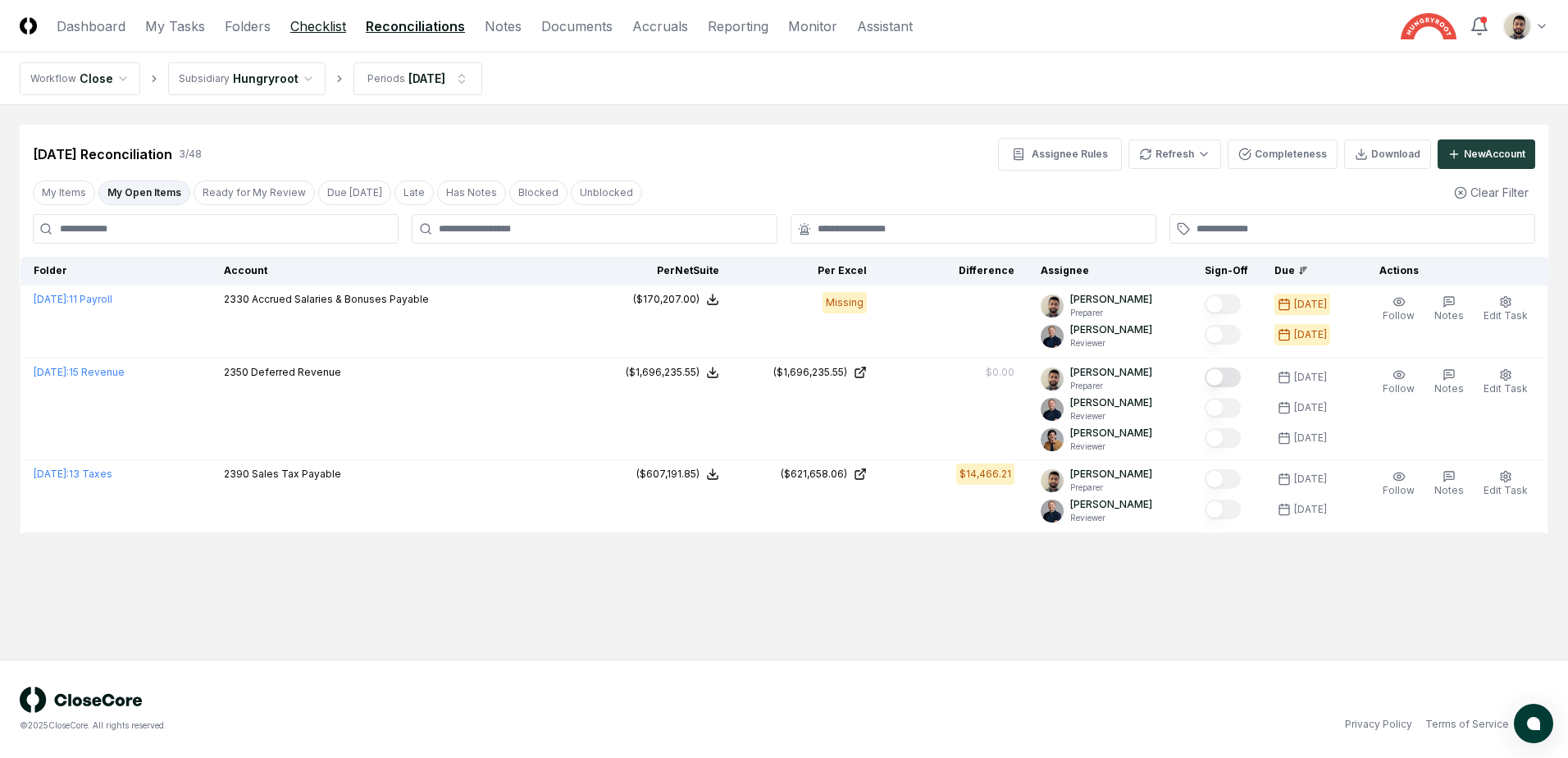
click at [324, 34] on link "Checklist" at bounding box center [318, 26] width 56 height 20
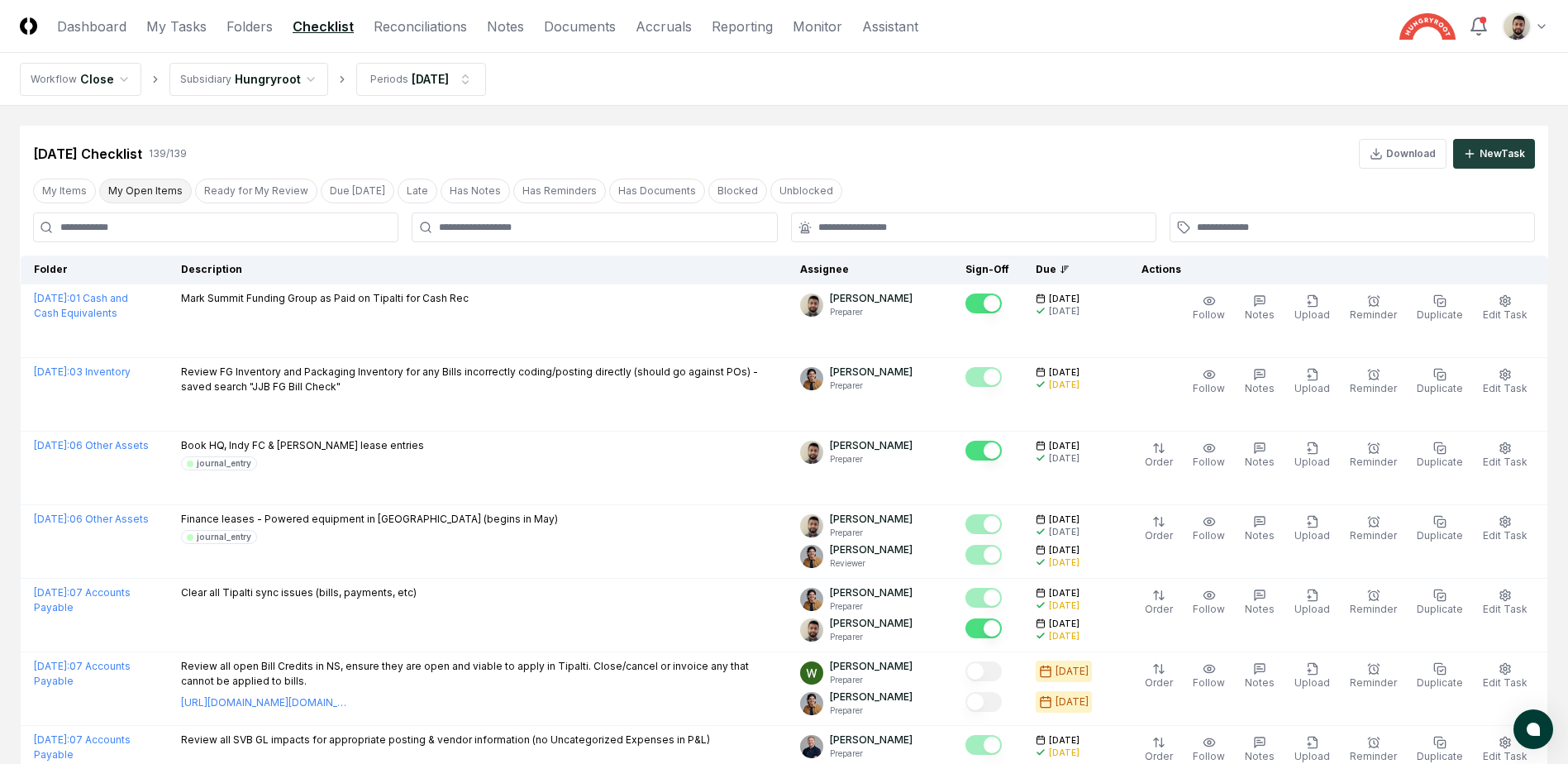
click at [149, 192] on button "My Open Items" at bounding box center [146, 191] width 93 height 25
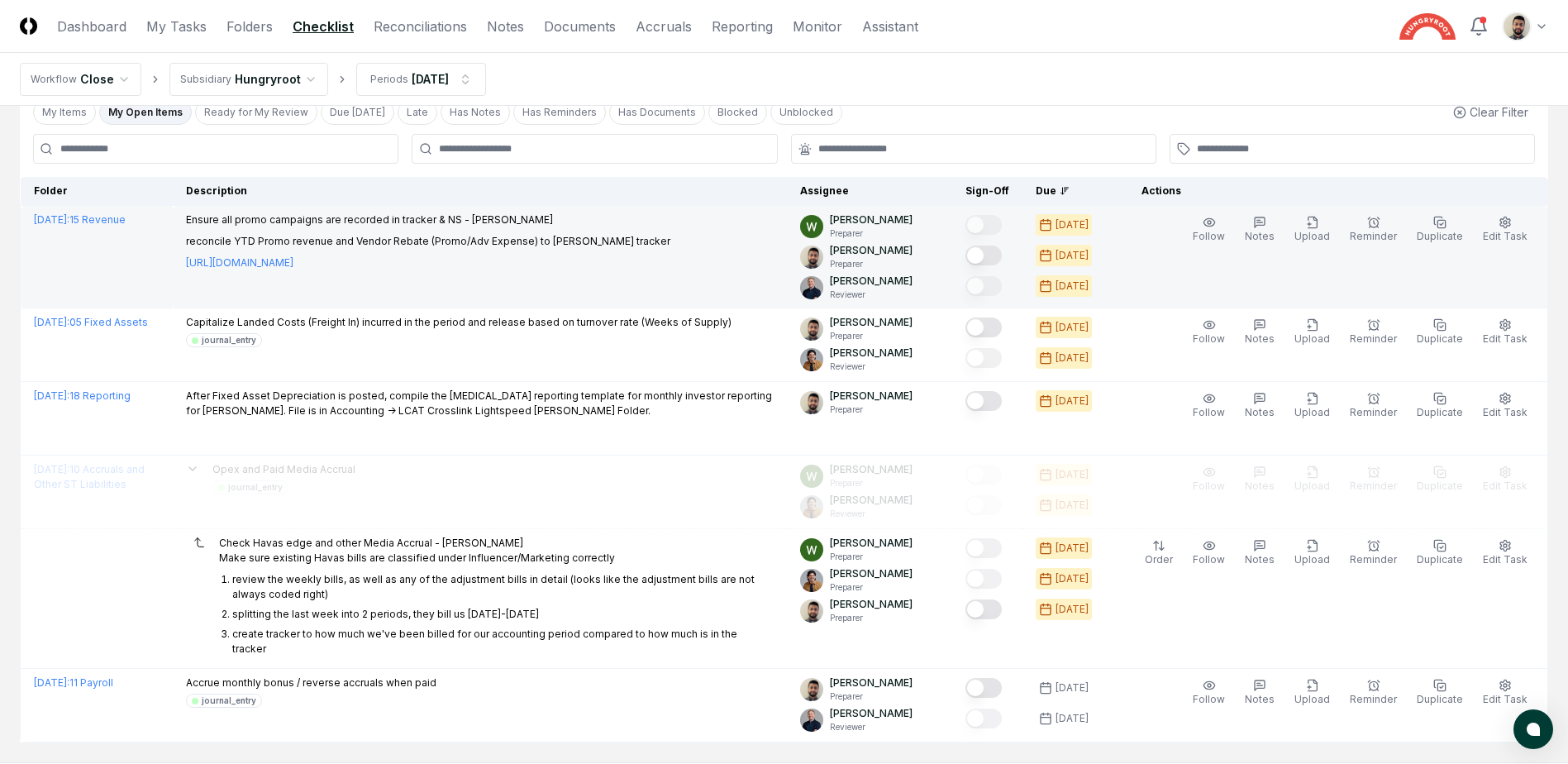
scroll to position [161, 0]
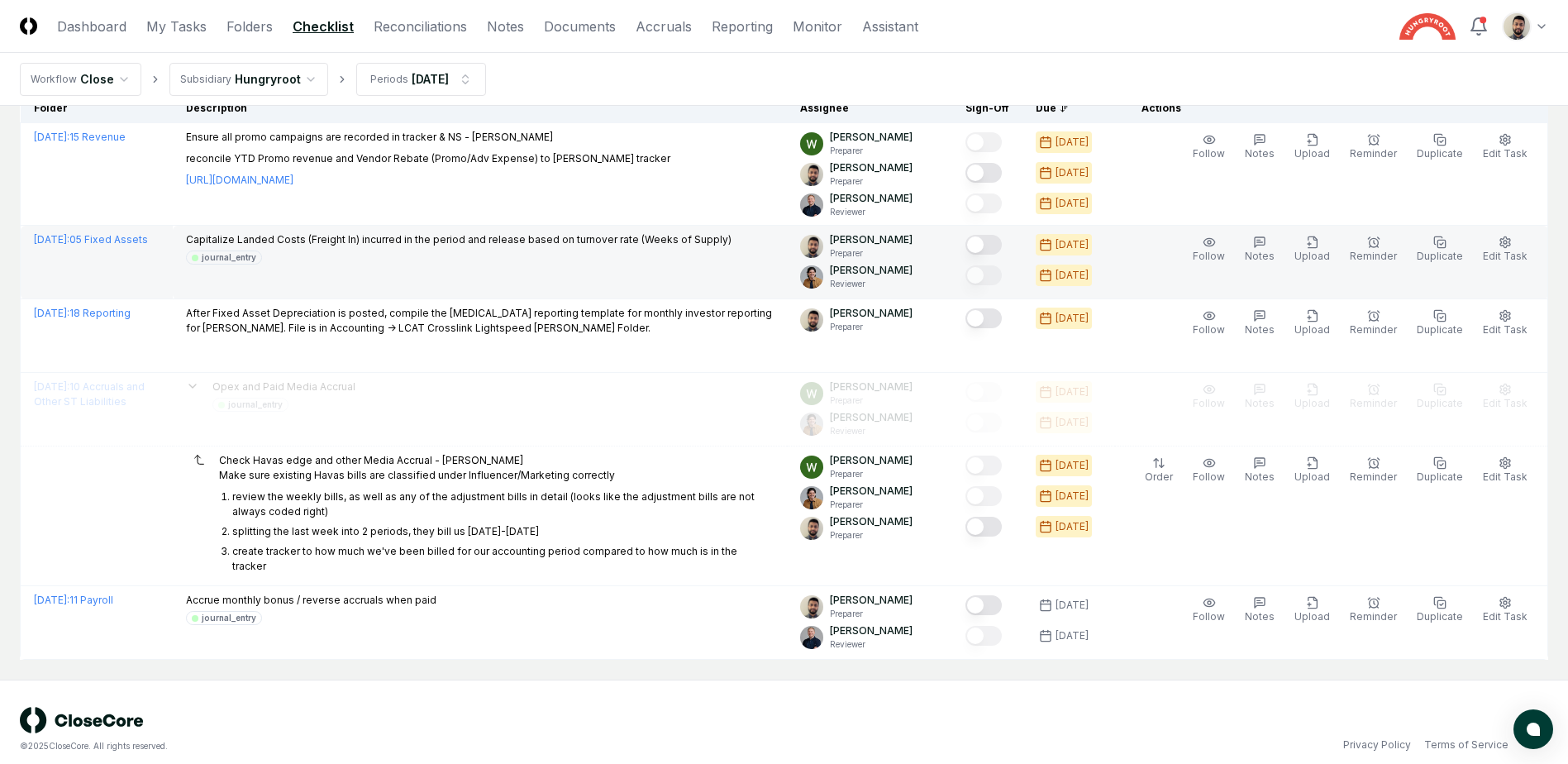
click at [1002, 245] on button "Mark complete" at bounding box center [984, 244] width 37 height 20
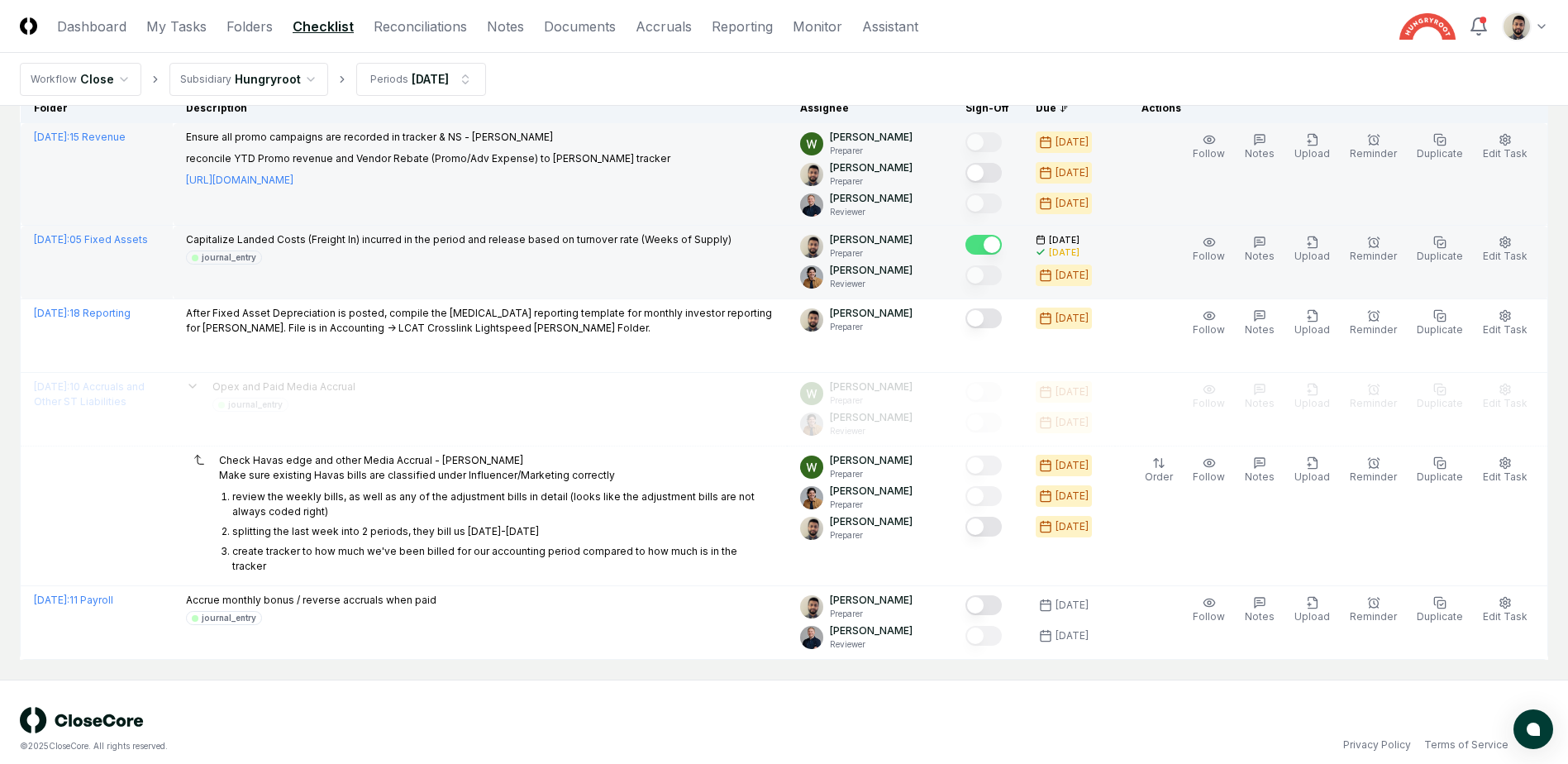
click at [1002, 177] on button "Mark complete" at bounding box center [984, 173] width 37 height 20
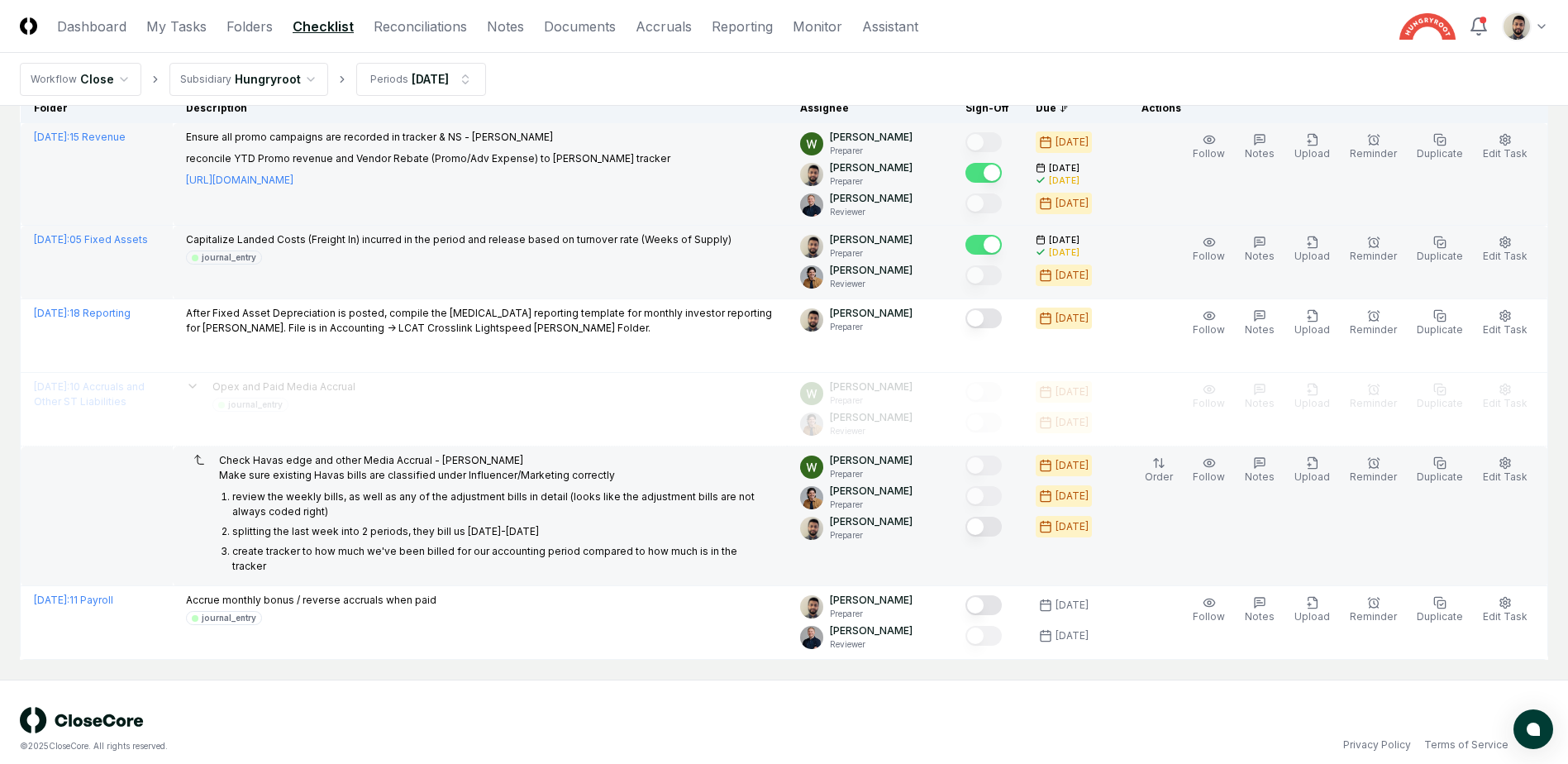
click at [1002, 530] on button "Mark complete" at bounding box center [984, 526] width 37 height 20
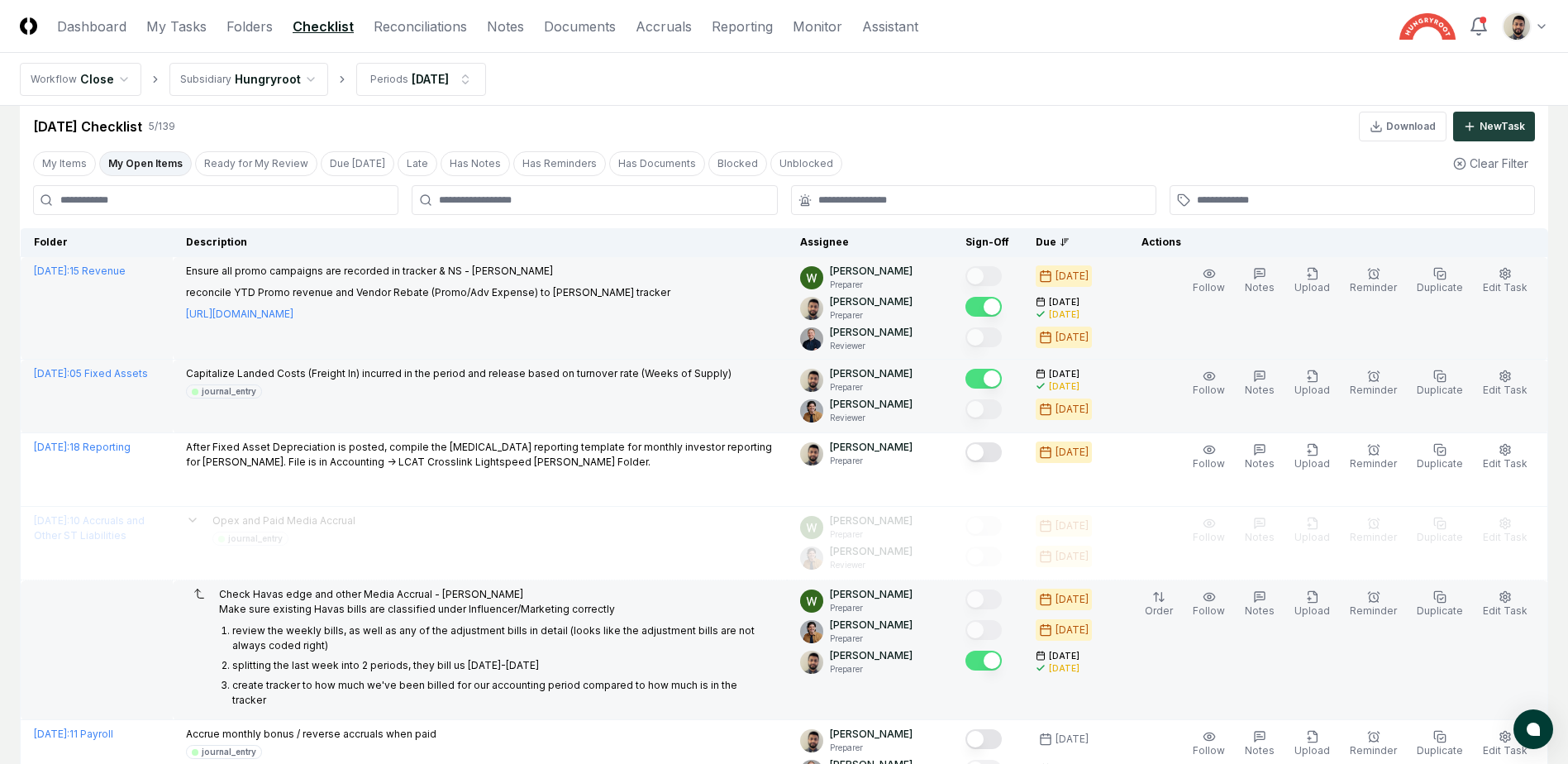
scroll to position [0, 0]
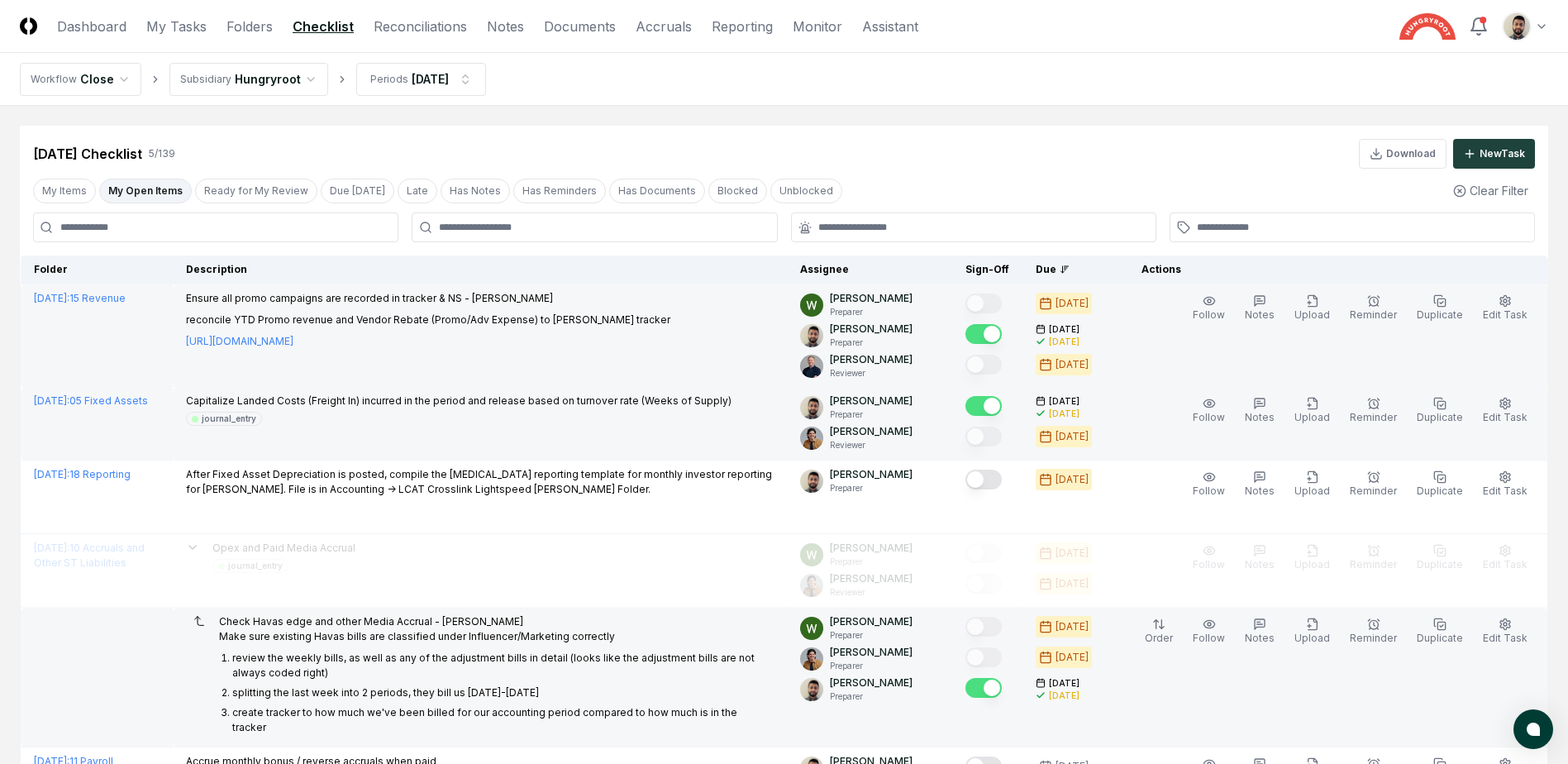
click at [890, 182] on div "My Items My Open Items Ready for My Review Due [DATE] Late Has Notes Has Remind…" at bounding box center [784, 191] width 1528 height 31
drag, startPoint x: 890, startPoint y: 169, endPoint x: 785, endPoint y: 144, distance: 107.9
click at [785, 144] on div "[DATE] Checklist 5 / 139 Download New Task" at bounding box center [784, 154] width 1502 height 30
click at [181, 192] on button "My Open Items" at bounding box center [146, 191] width 93 height 25
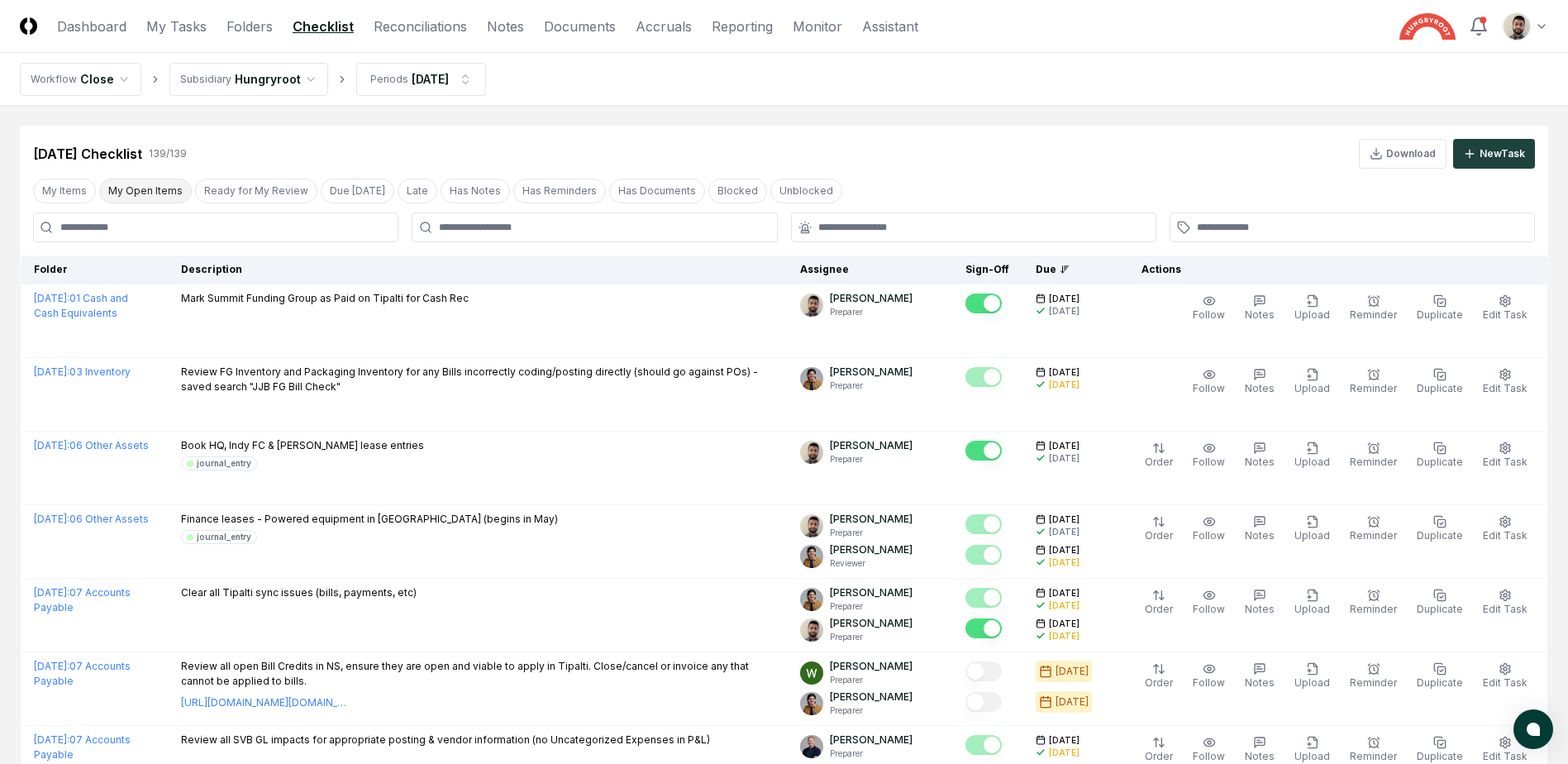
click at [181, 192] on button "My Open Items" at bounding box center [146, 191] width 93 height 25
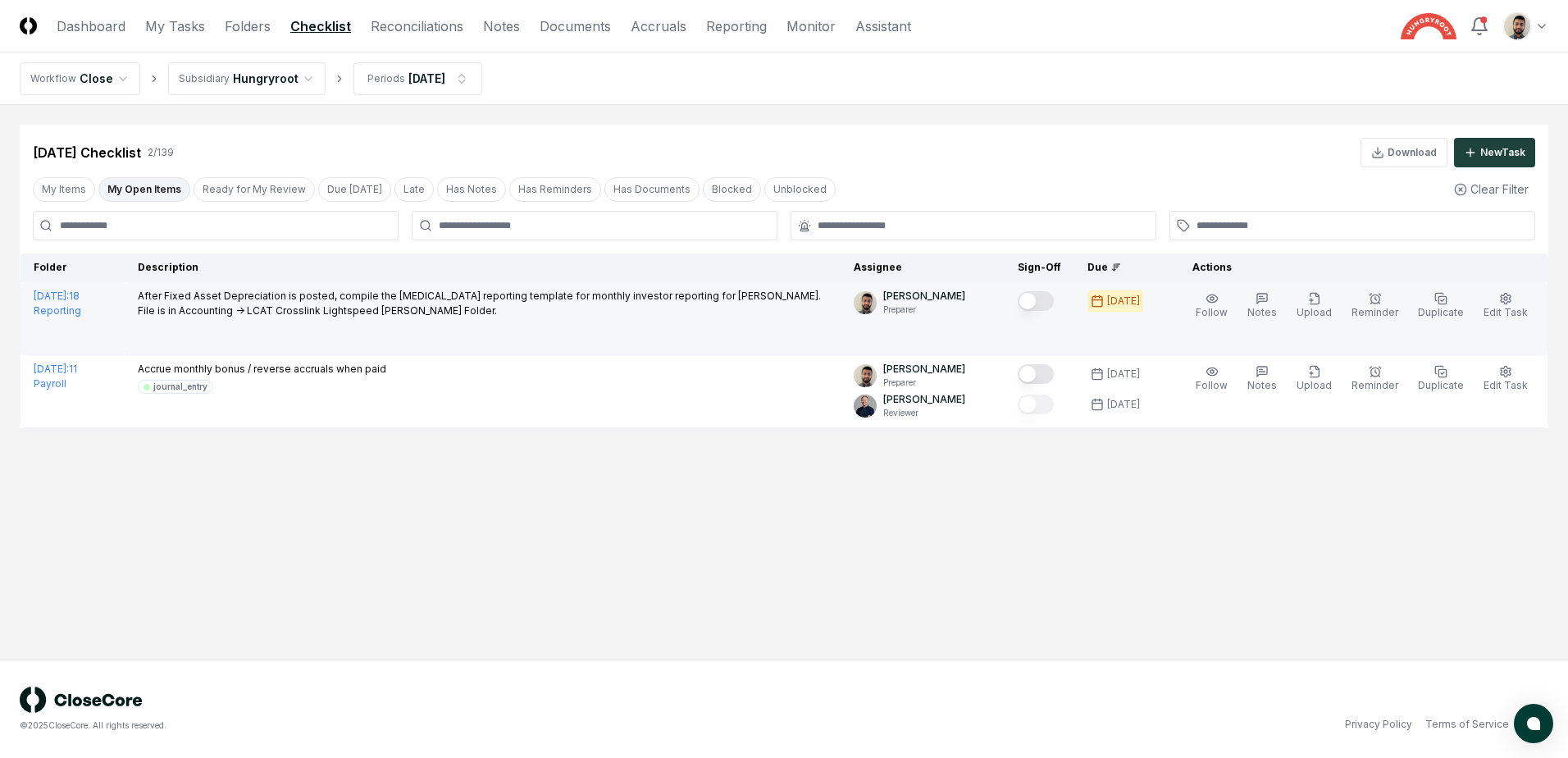
click at [1054, 302] on button "Mark complete" at bounding box center [1035, 301] width 36 height 20
click at [162, 189] on button "My Open Items" at bounding box center [145, 190] width 92 height 25
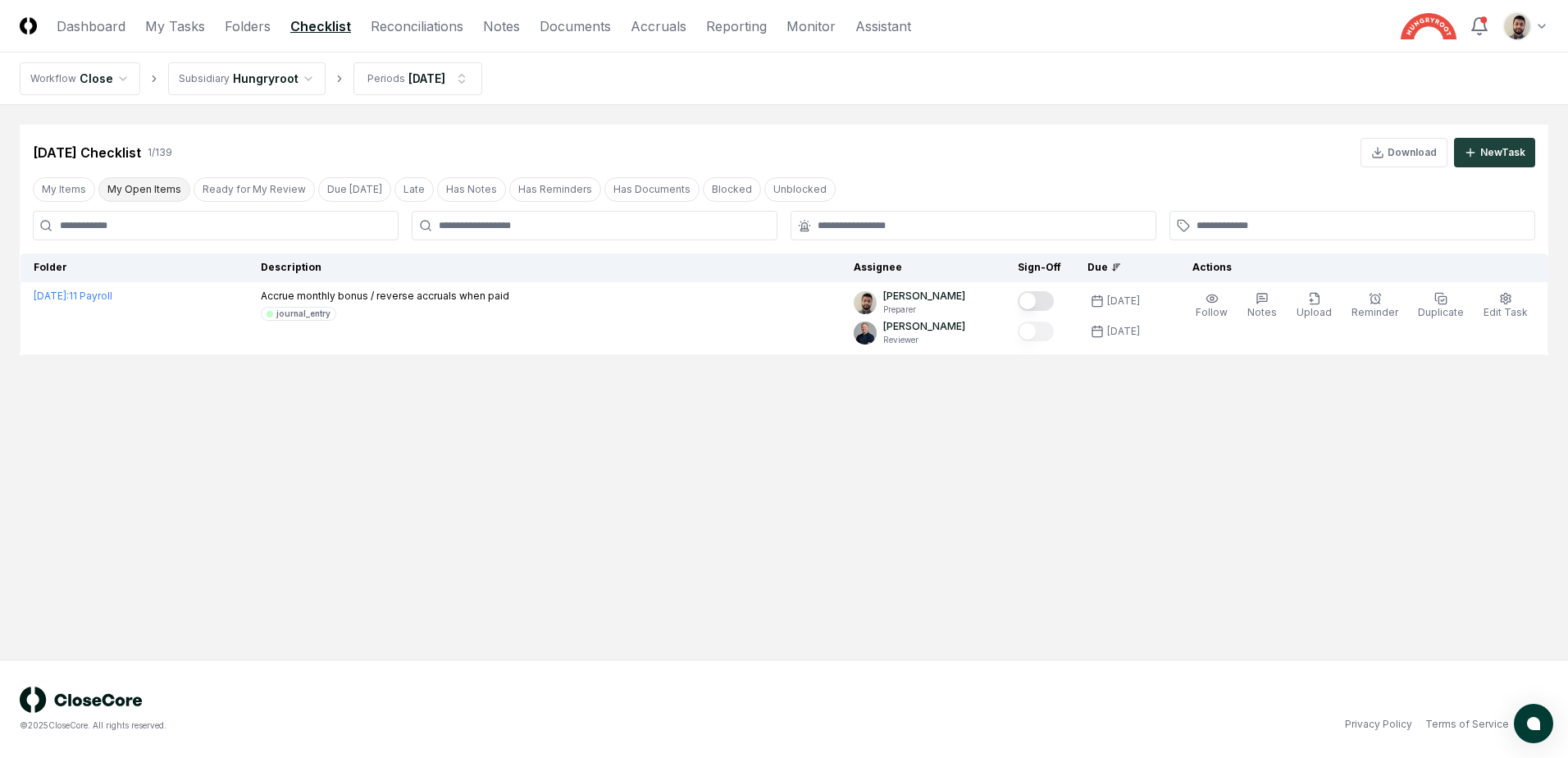
click at [163, 187] on button "My Open Items" at bounding box center [145, 190] width 92 height 25
click at [385, 27] on link "Reconciliations" at bounding box center [417, 26] width 93 height 20
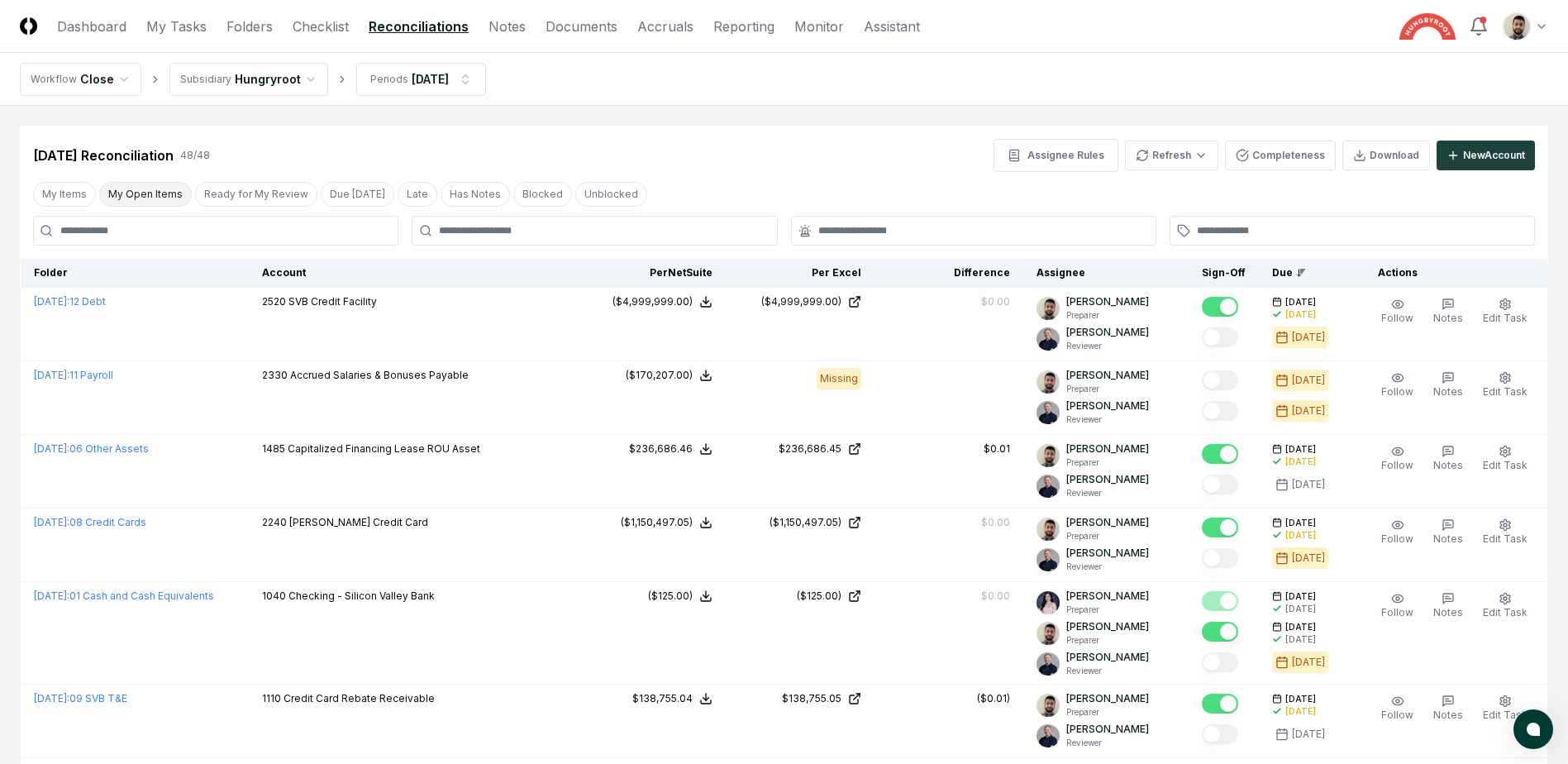
click at [158, 190] on button "My Open Items" at bounding box center [146, 194] width 93 height 25
